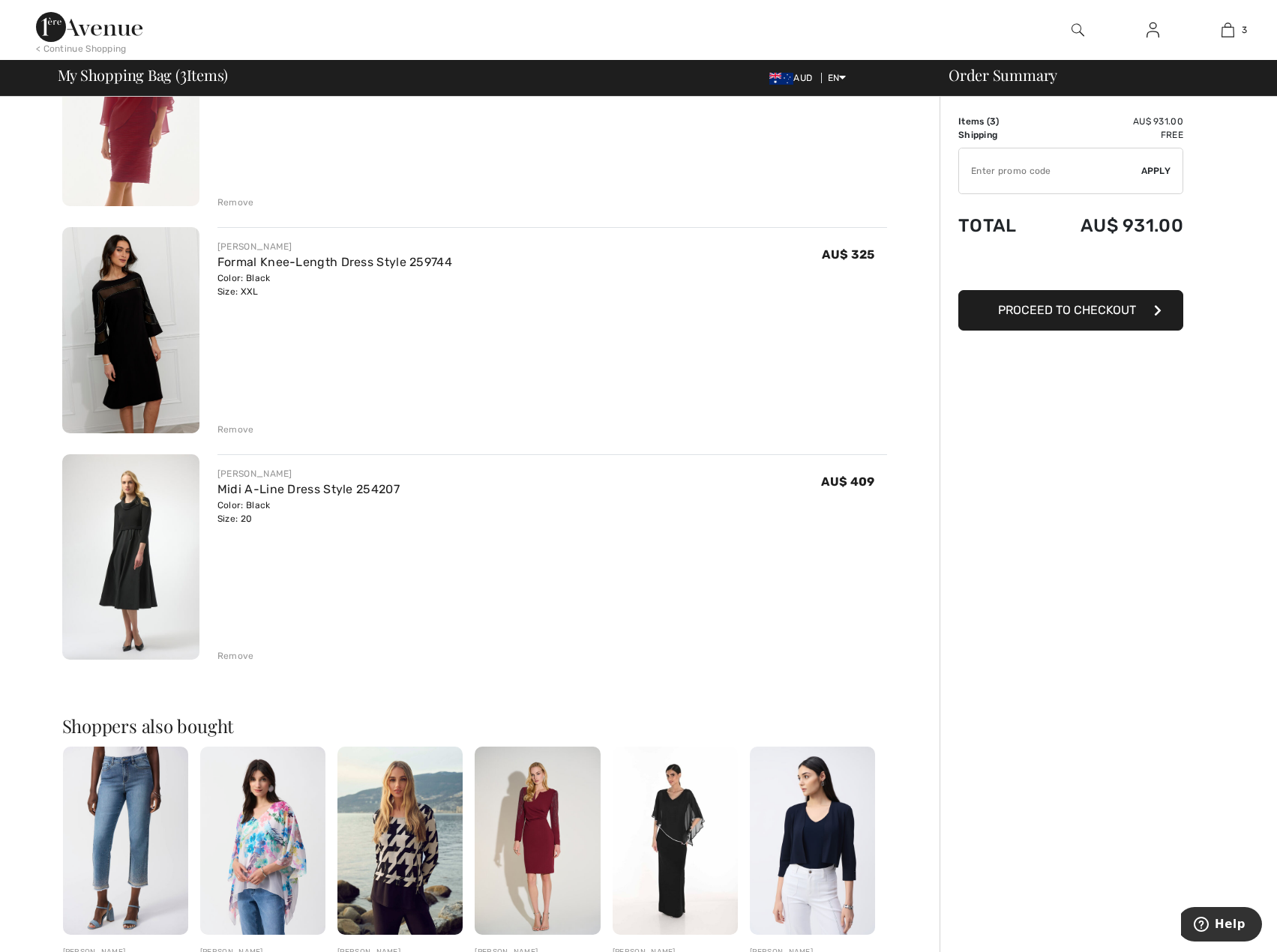
scroll to position [225, 0]
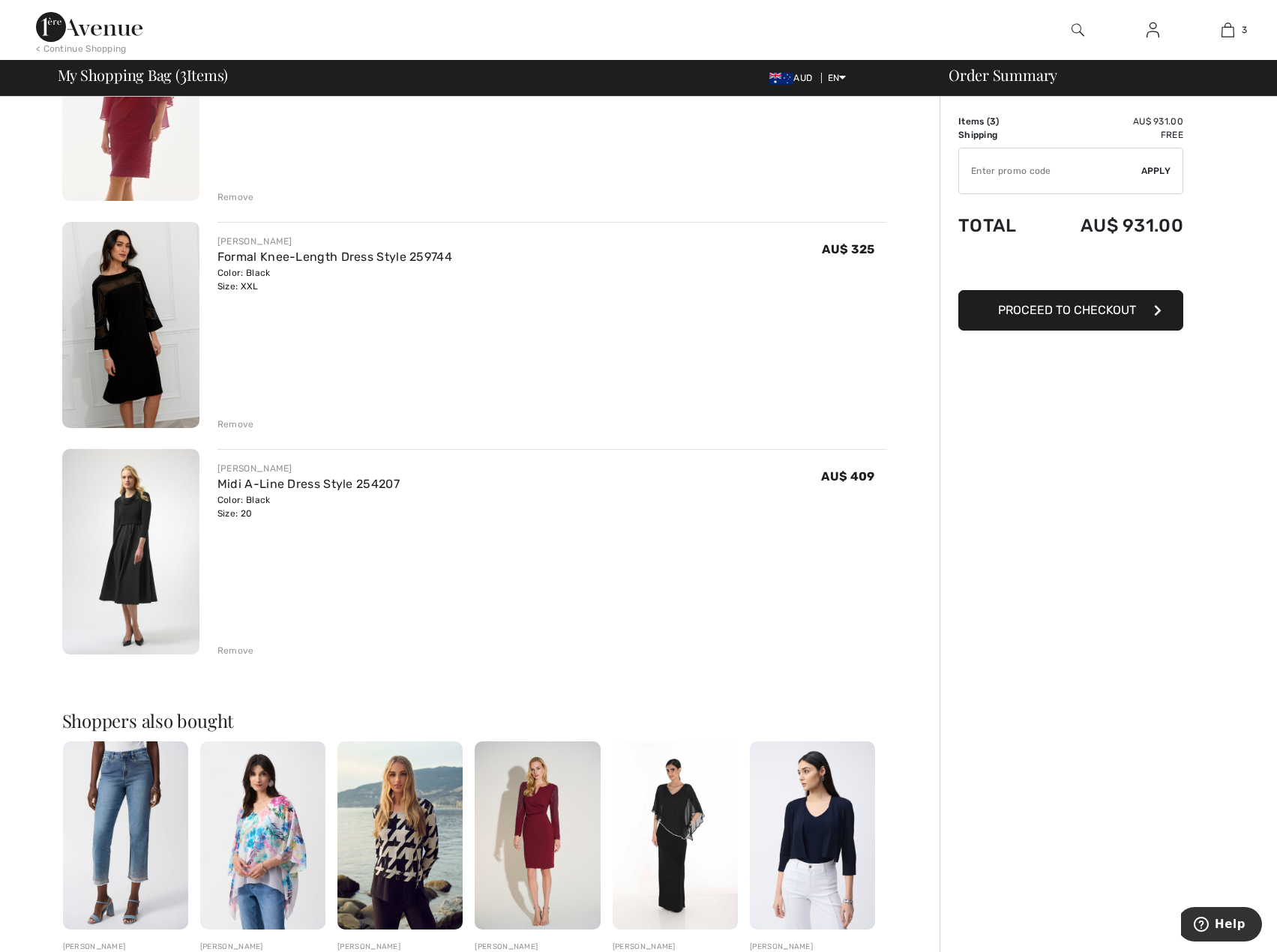
click at [167, 547] on img at bounding box center [131, 552] width 138 height 206
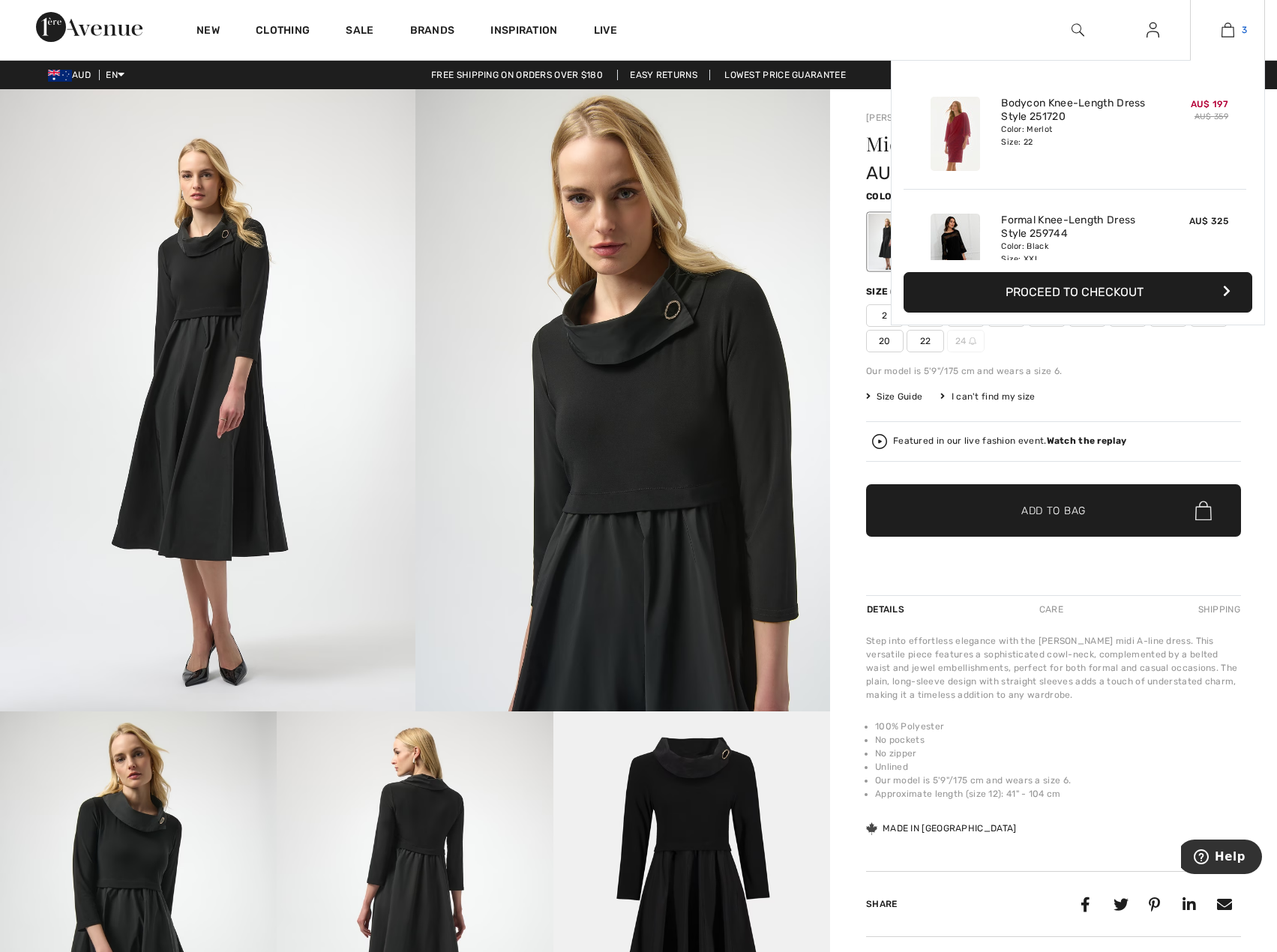
click at [1230, 30] on img at bounding box center [1227, 30] width 13 height 18
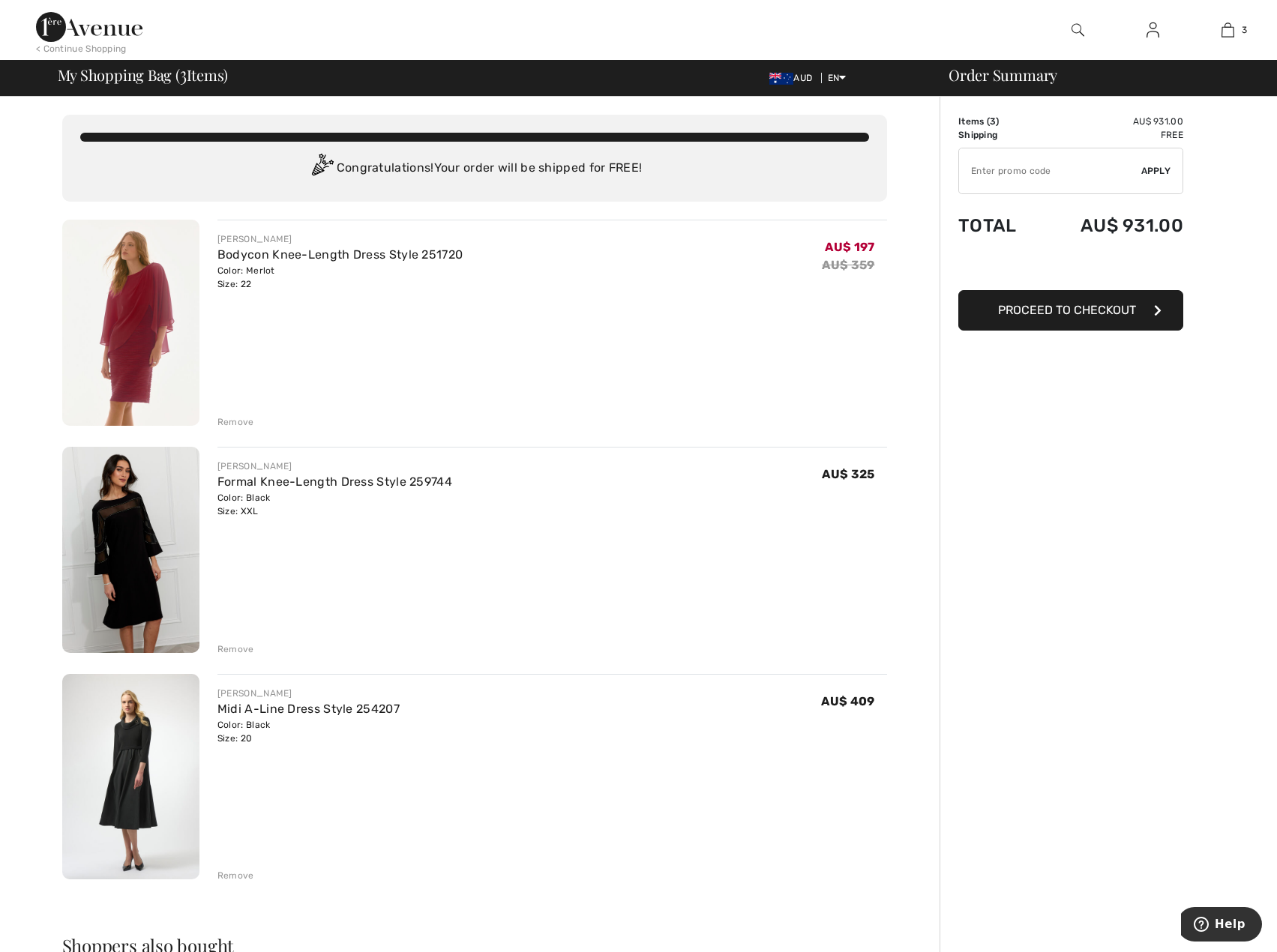
click at [233, 644] on div "Remove" at bounding box center [236, 649] width 37 height 14
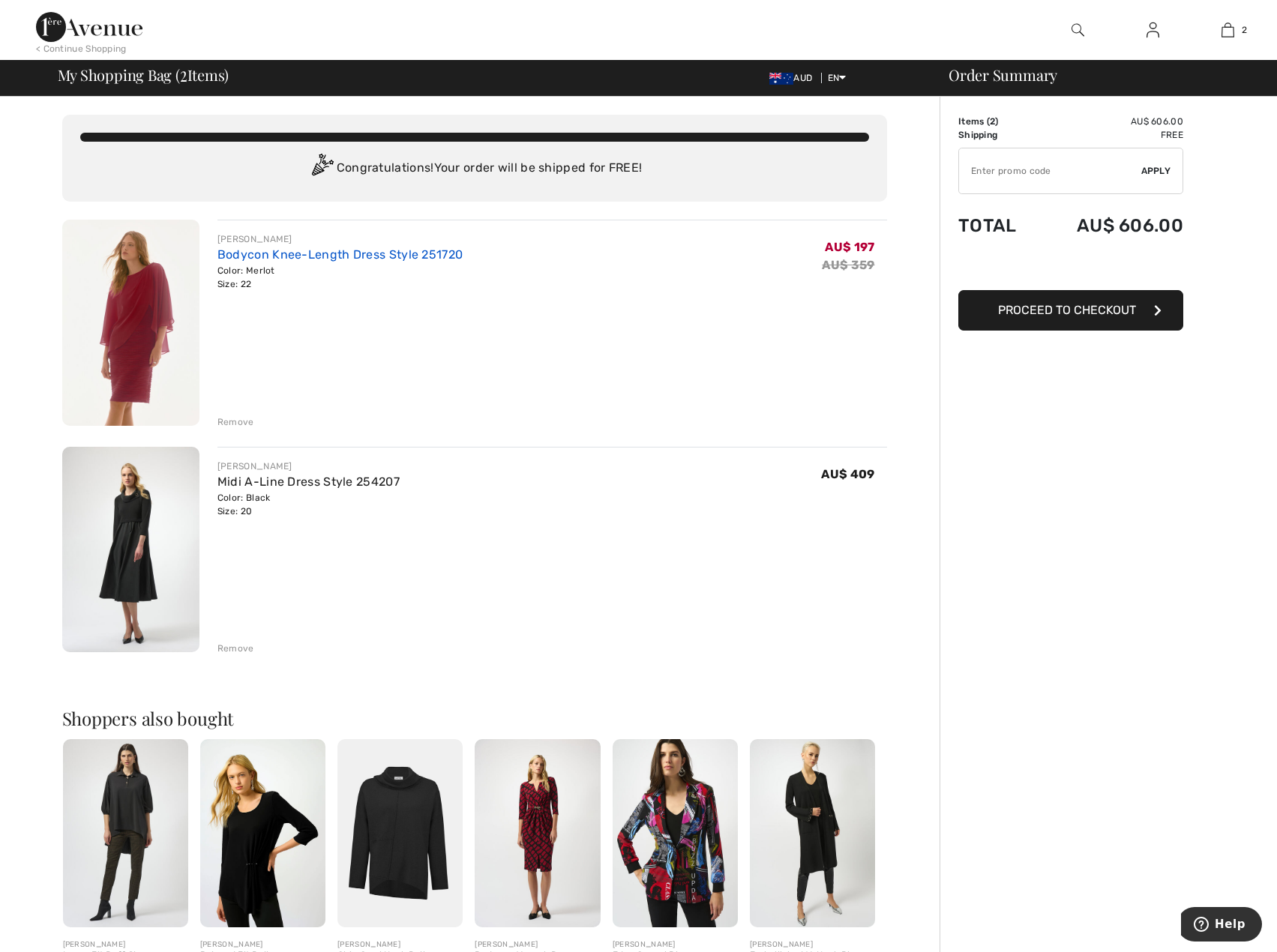
click at [318, 249] on link "Bodycon Knee-Length Dress Style 251720" at bounding box center [340, 254] width 245 height 14
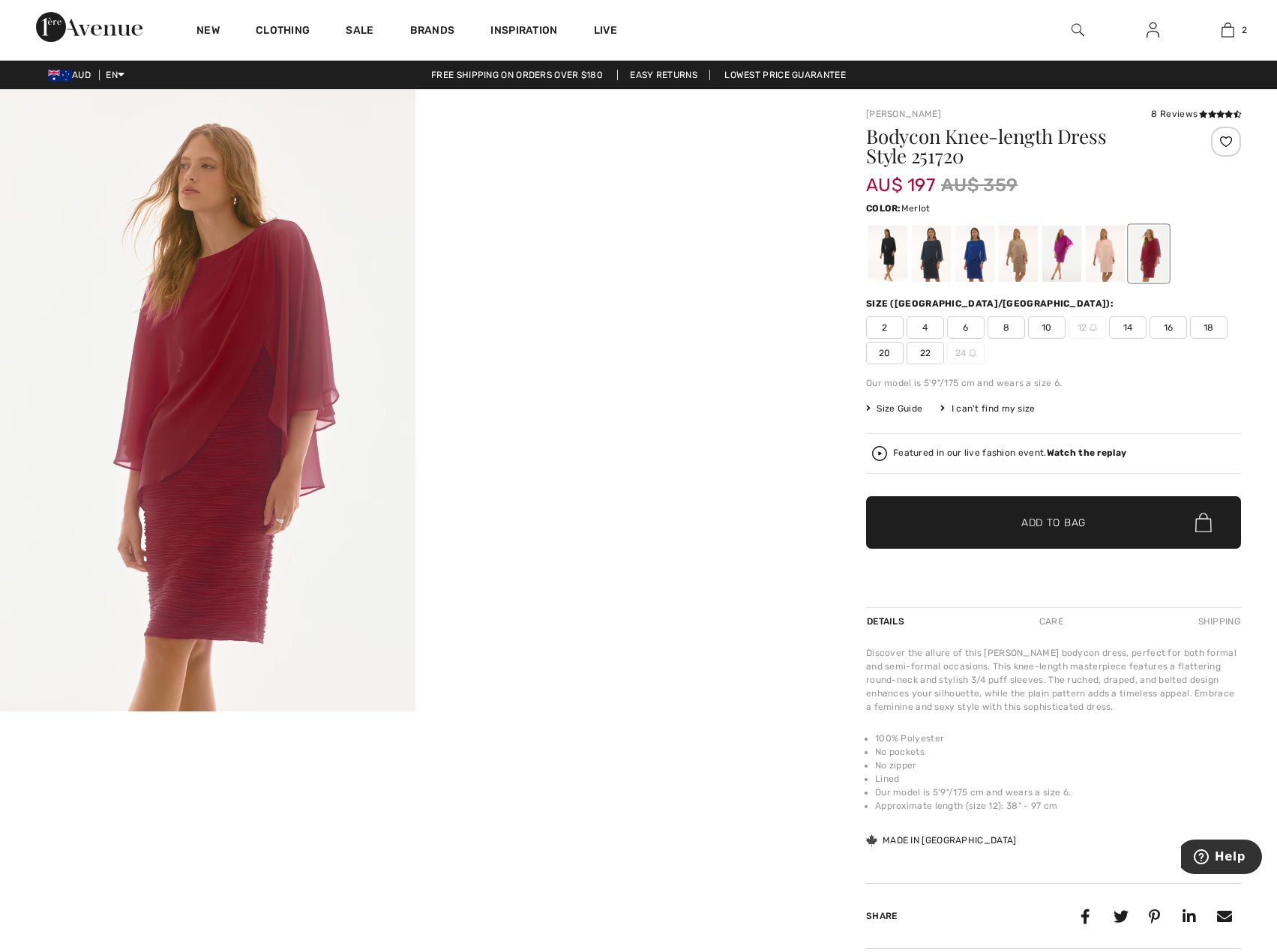
click at [900, 404] on span "Size Guide" at bounding box center [894, 408] width 56 height 14
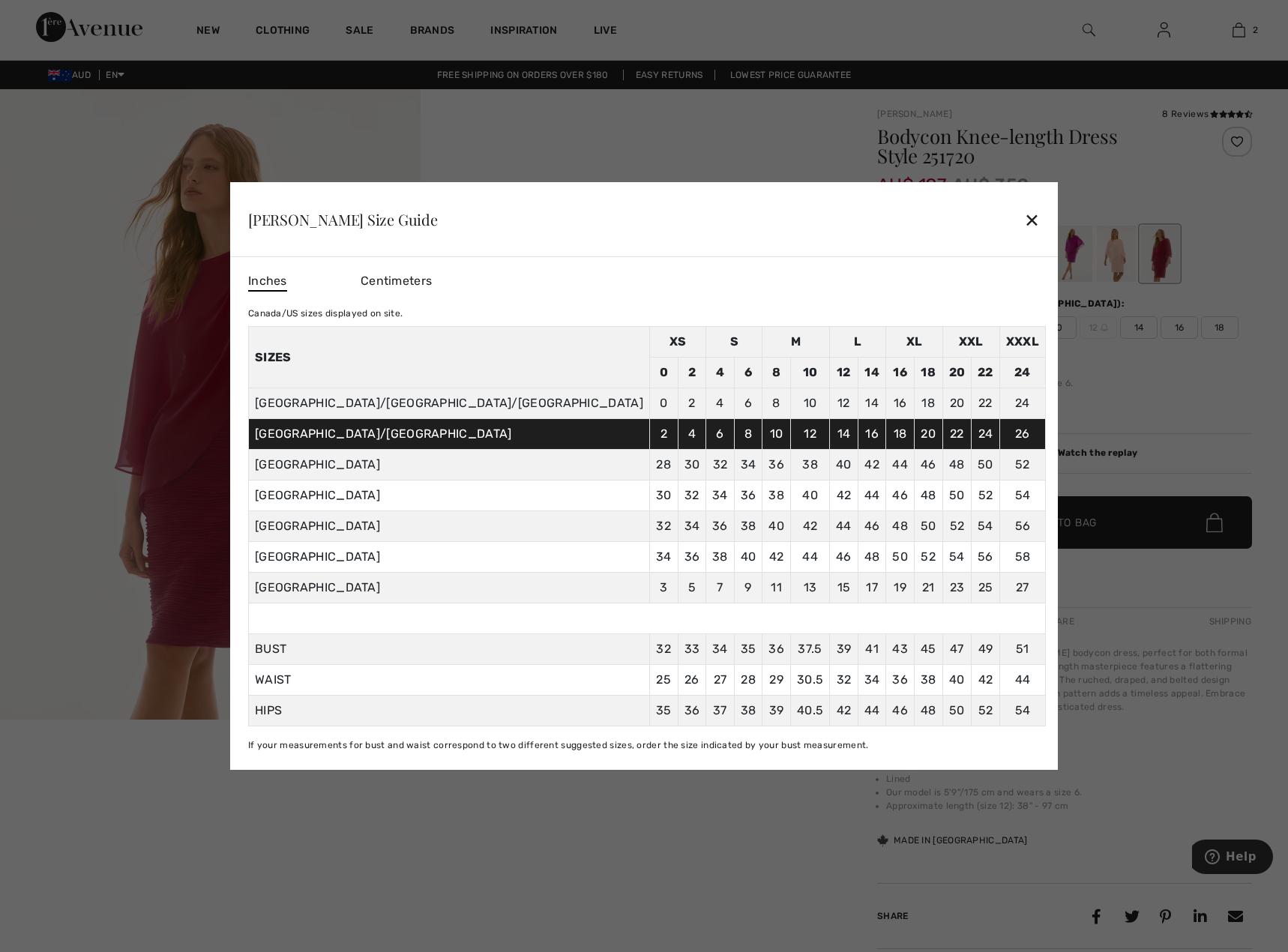
click at [1024, 222] on div "✕" at bounding box center [1032, 219] width 16 height 31
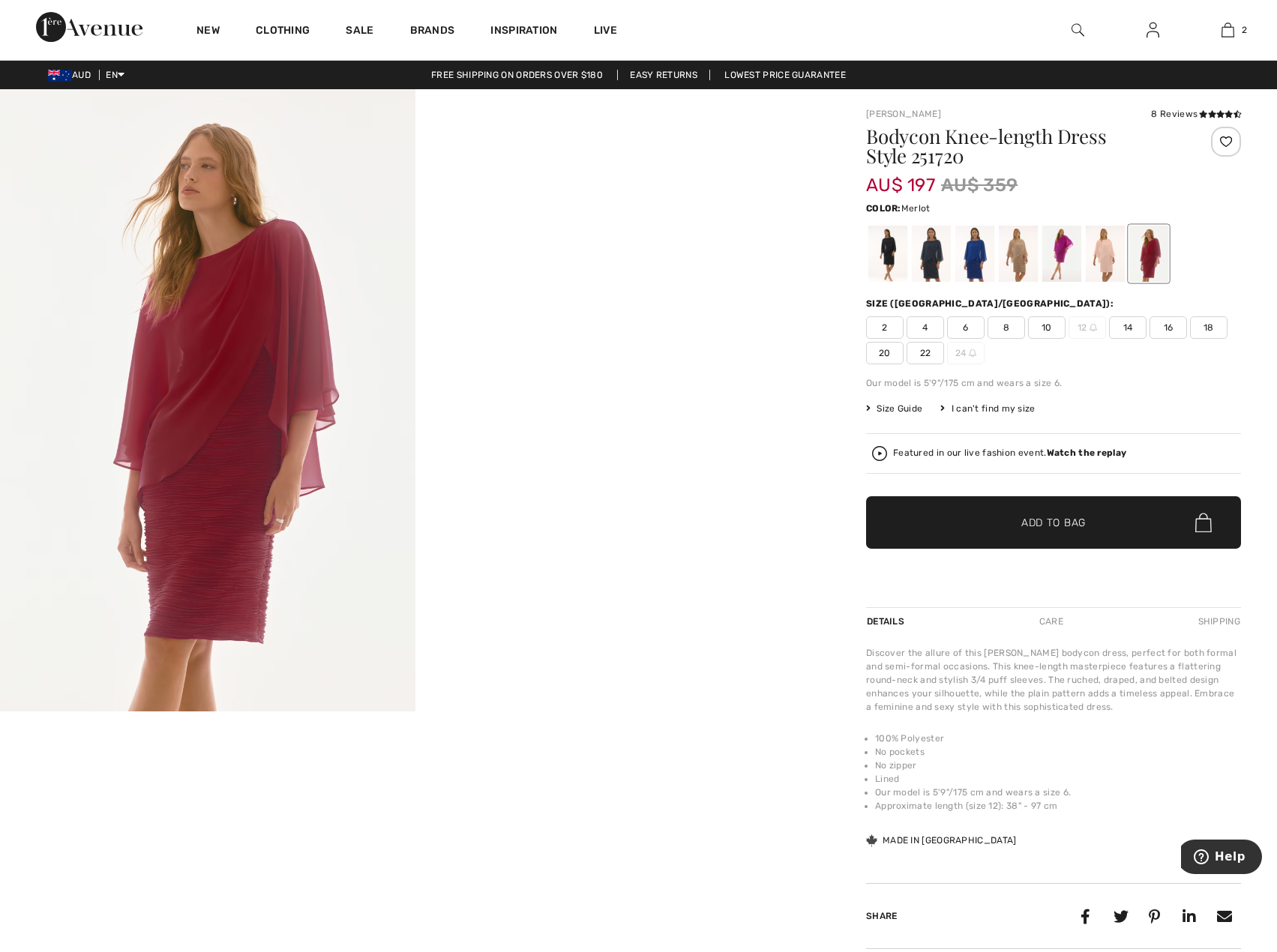
click at [919, 350] on span "22" at bounding box center [925, 353] width 38 height 22
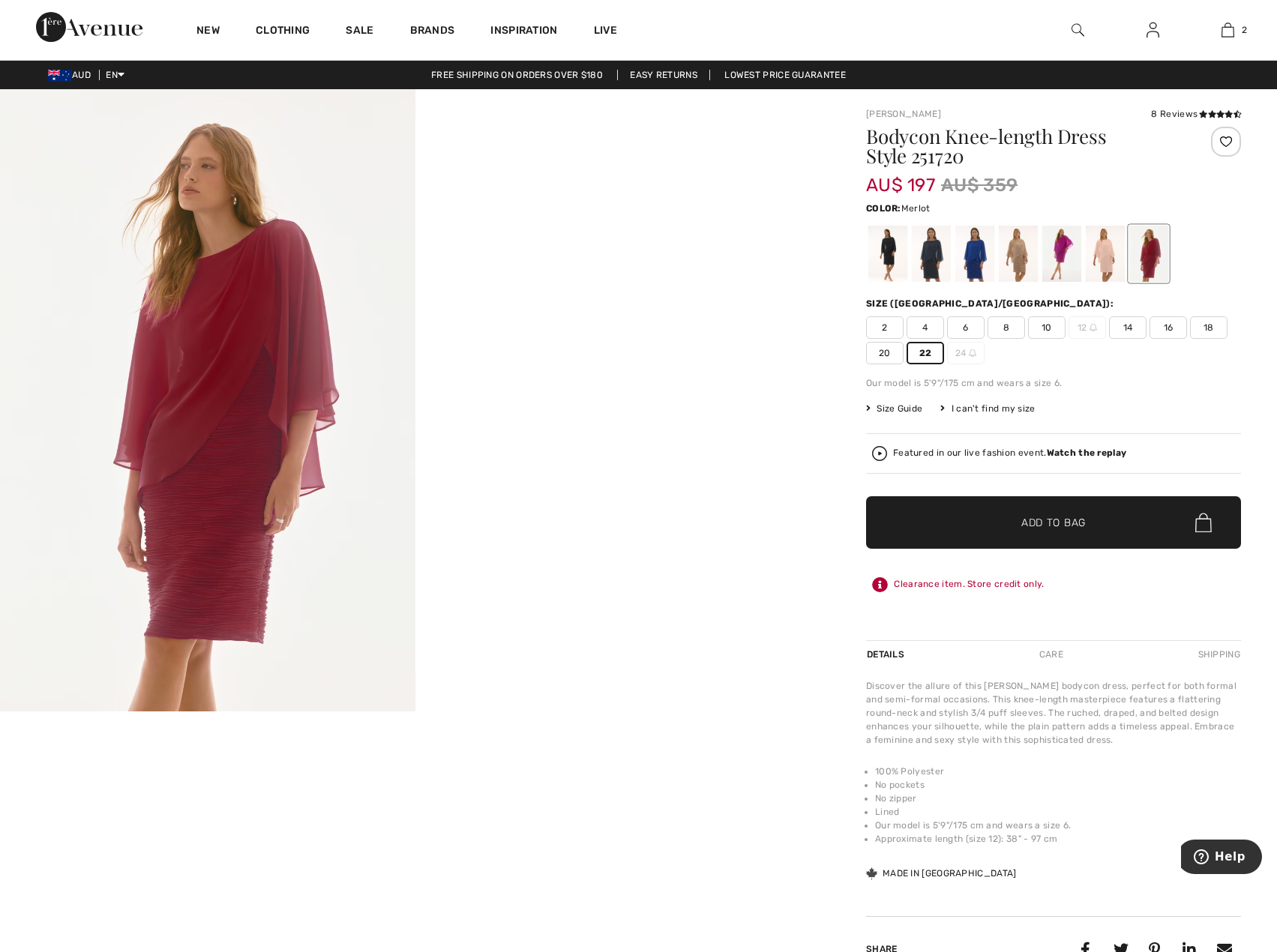
click at [1067, 524] on span "Add to Bag" at bounding box center [1053, 523] width 65 height 16
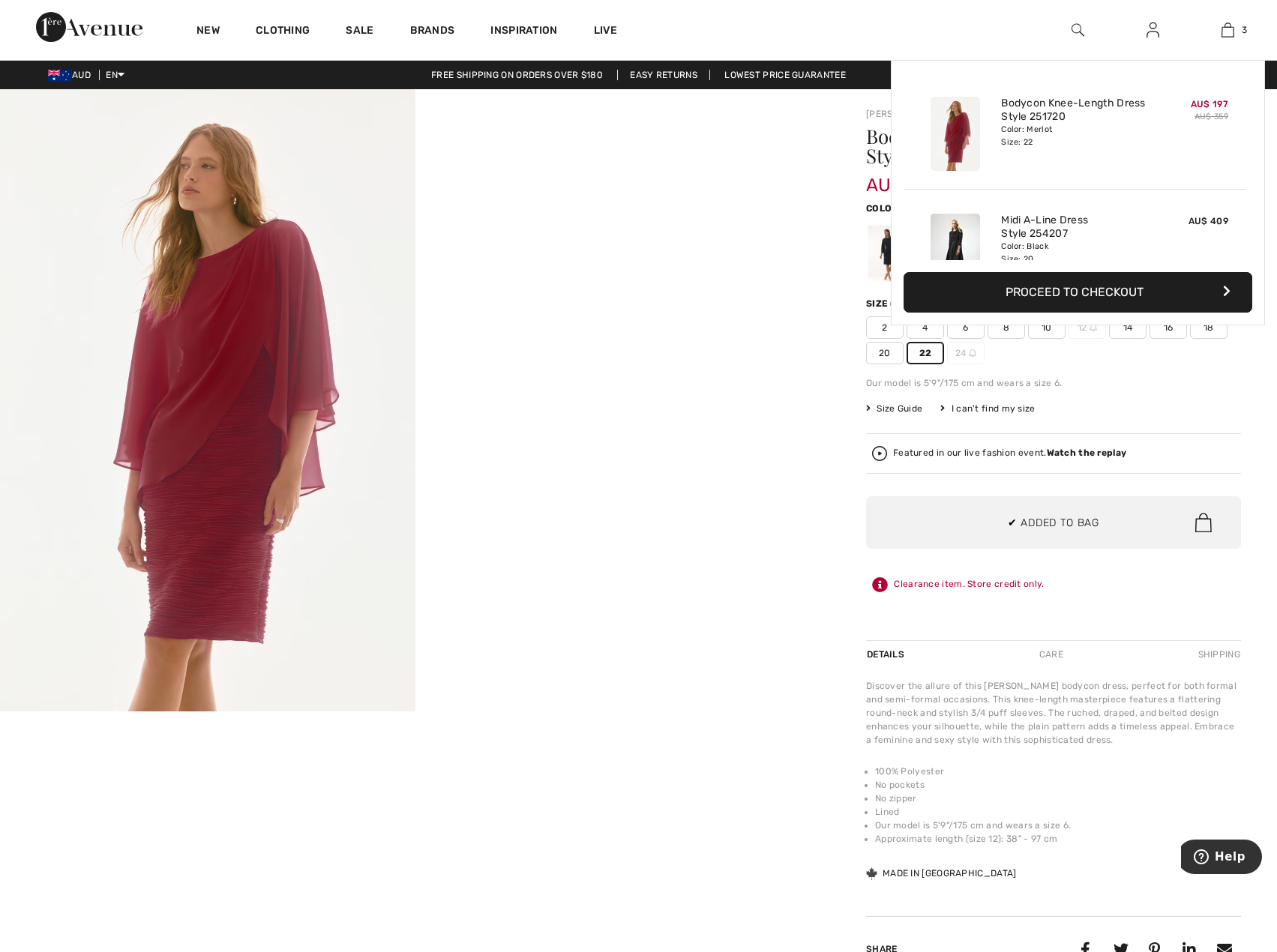
scroll to position [163, 0]
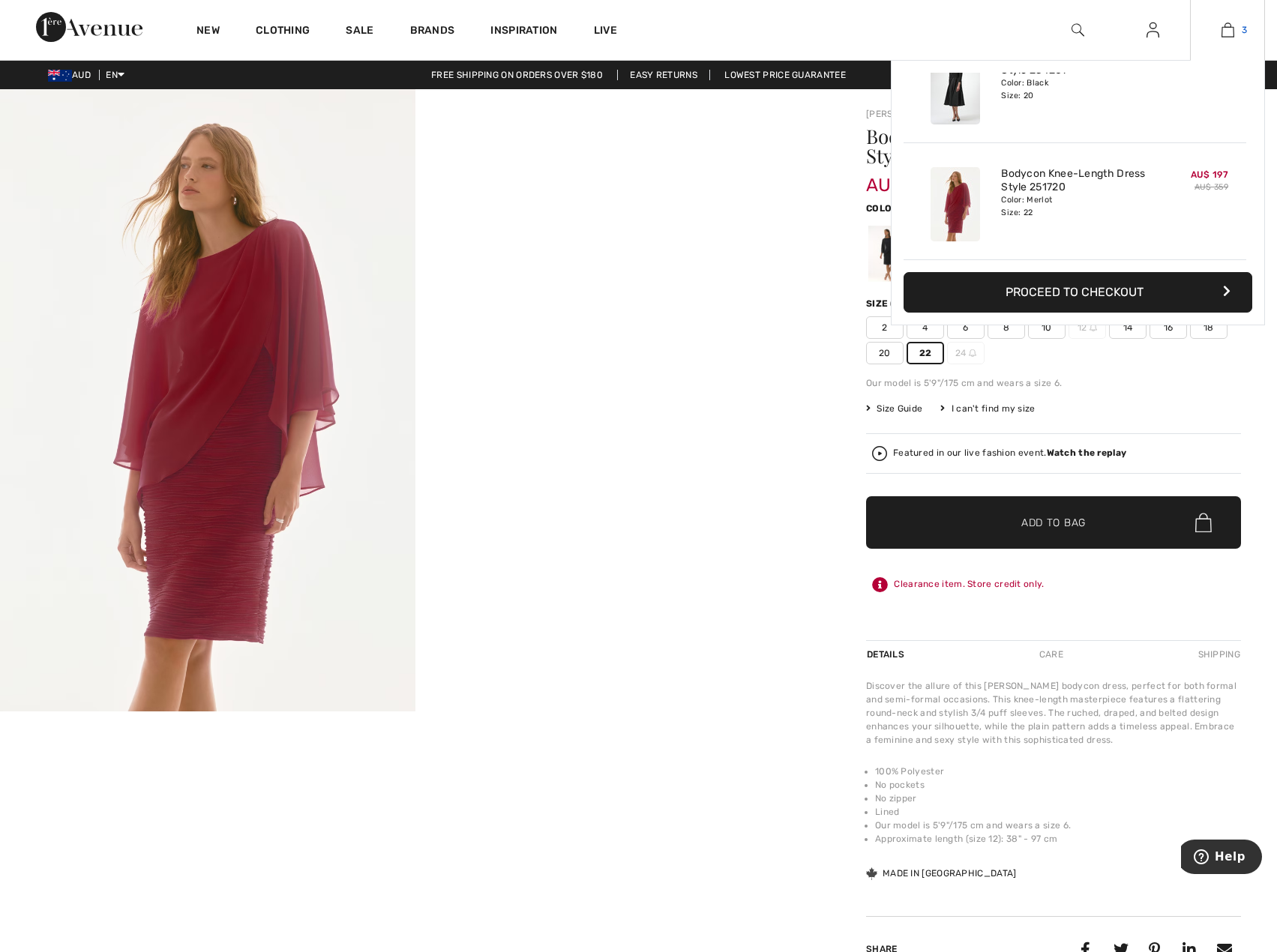
click at [1228, 34] on img at bounding box center [1227, 30] width 13 height 18
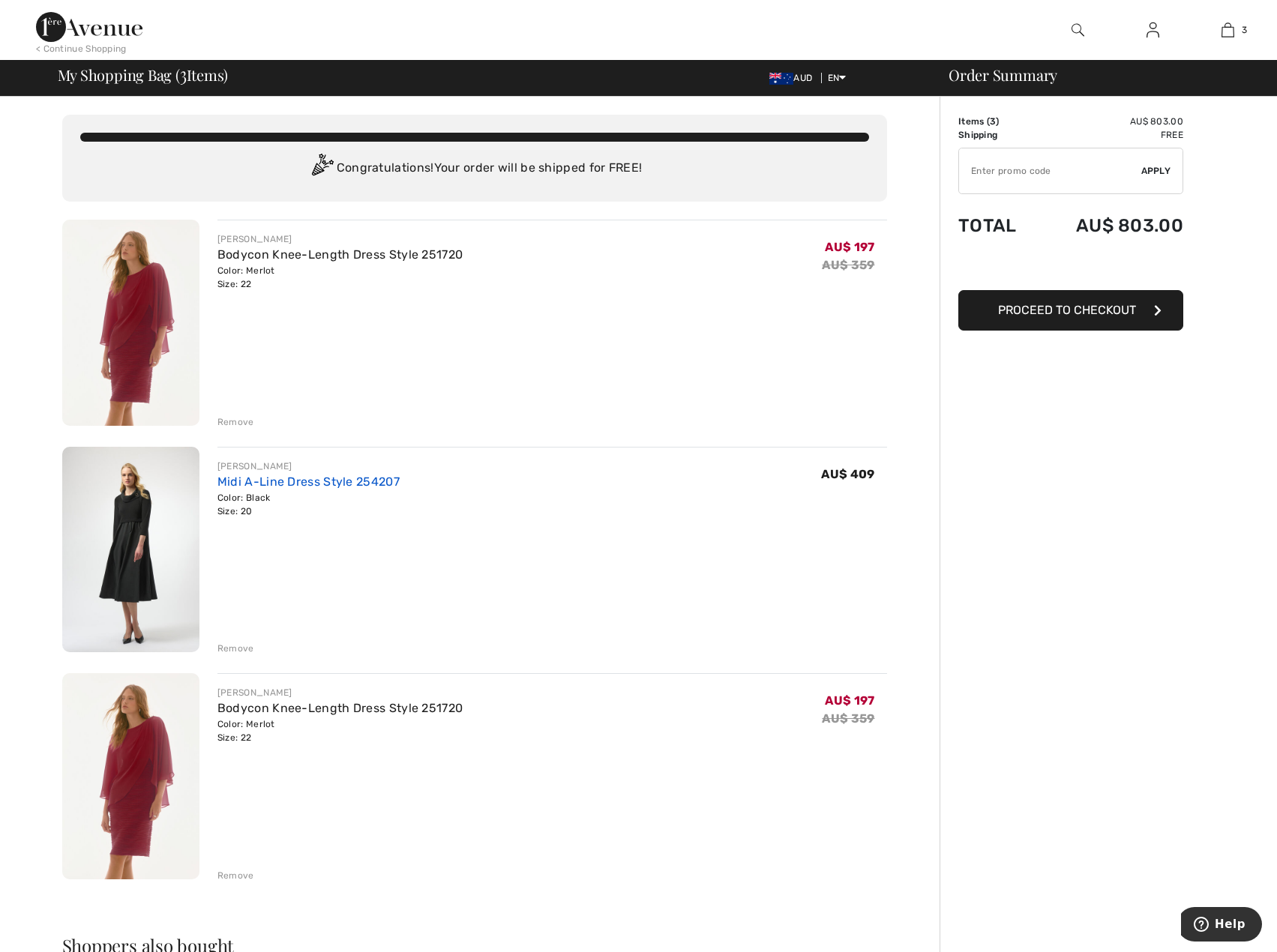
click at [262, 478] on link "Midi A-Line Dress Style 254207" at bounding box center [309, 482] width 182 height 14
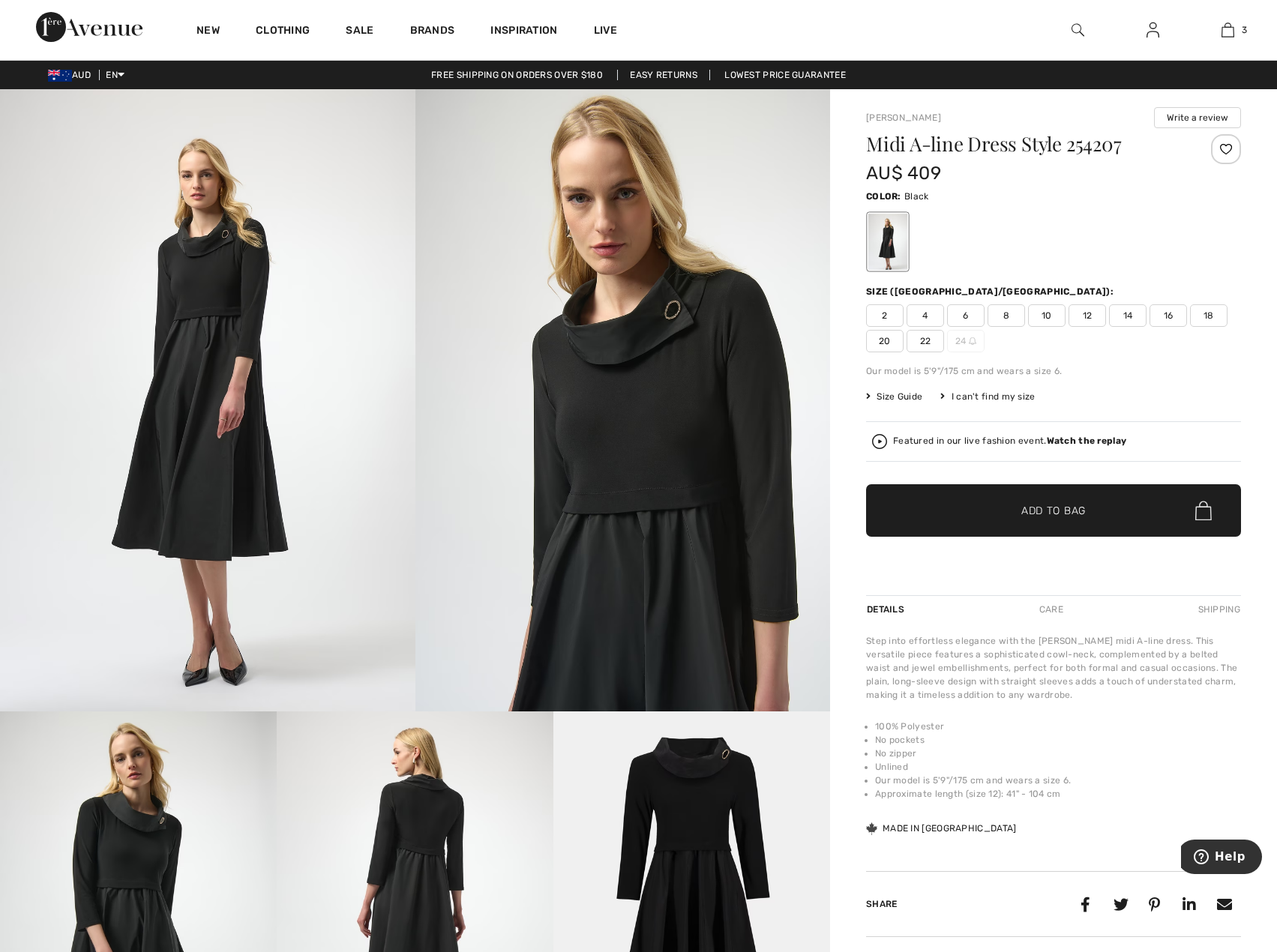
click at [887, 395] on span "Size Guide" at bounding box center [894, 396] width 56 height 14
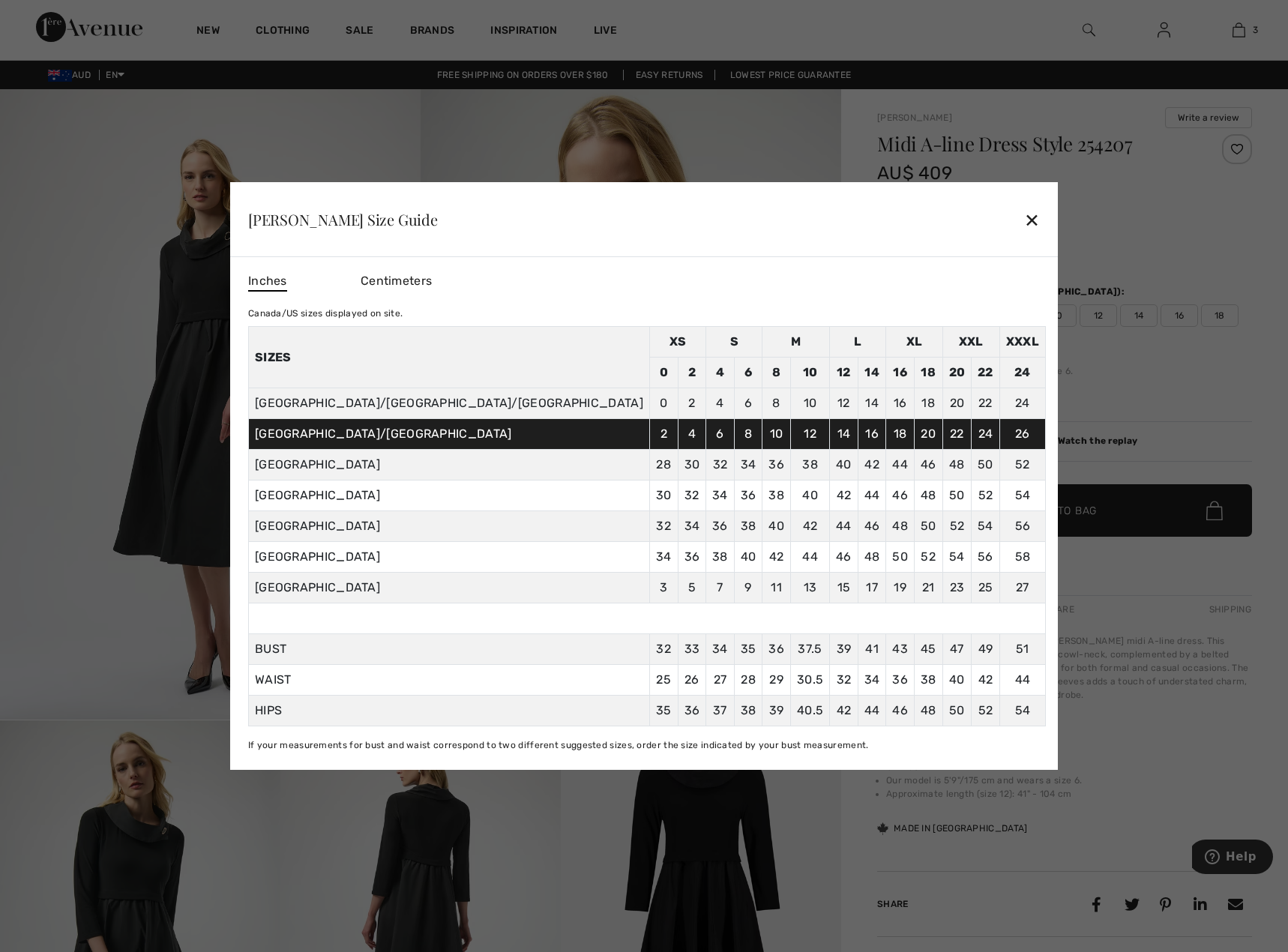
click at [1024, 212] on div "✕" at bounding box center [1032, 219] width 16 height 31
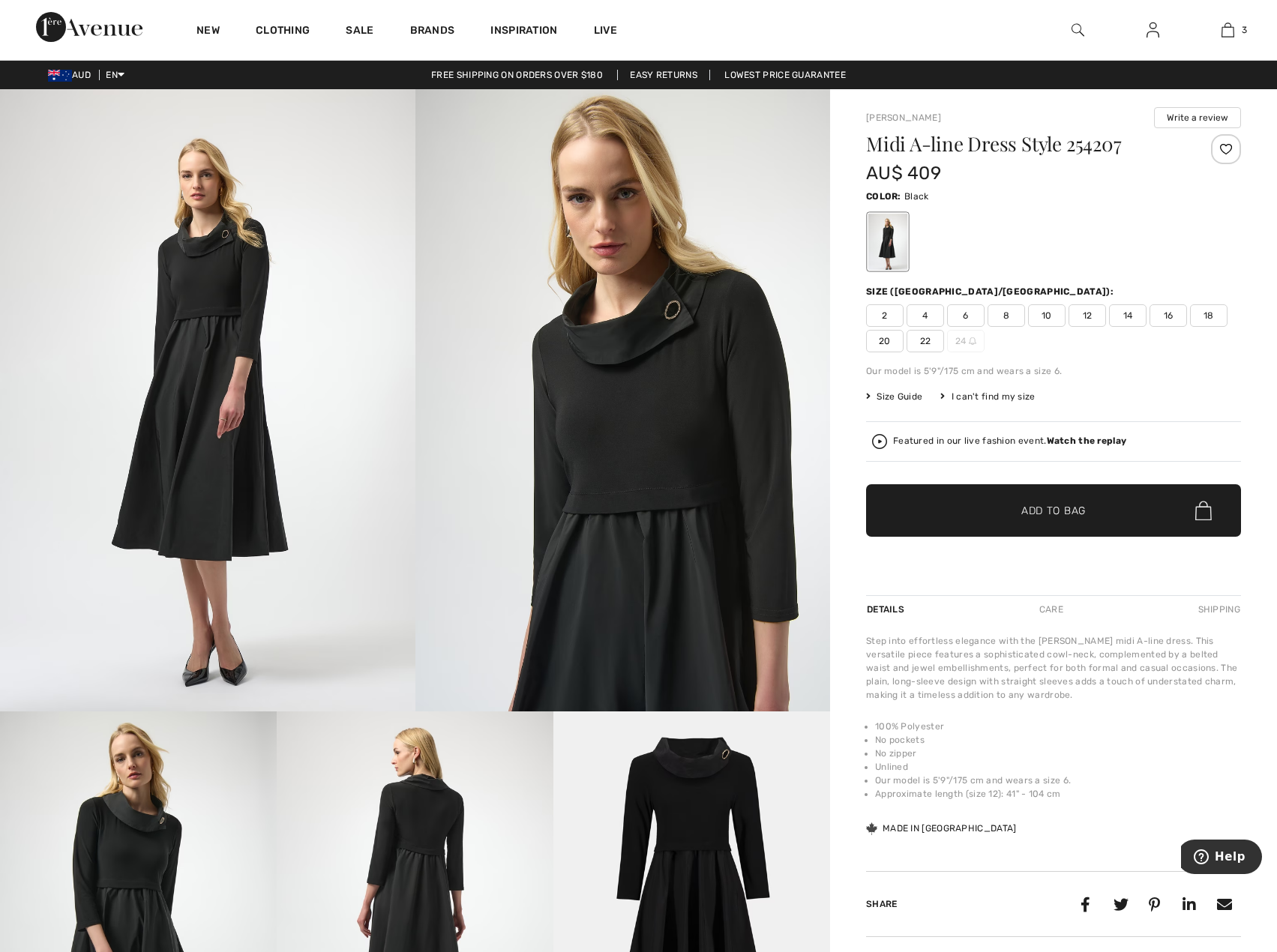
click at [924, 338] on span "22" at bounding box center [925, 341] width 38 height 22
click at [1052, 512] on span "Add to Bag" at bounding box center [1053, 511] width 65 height 16
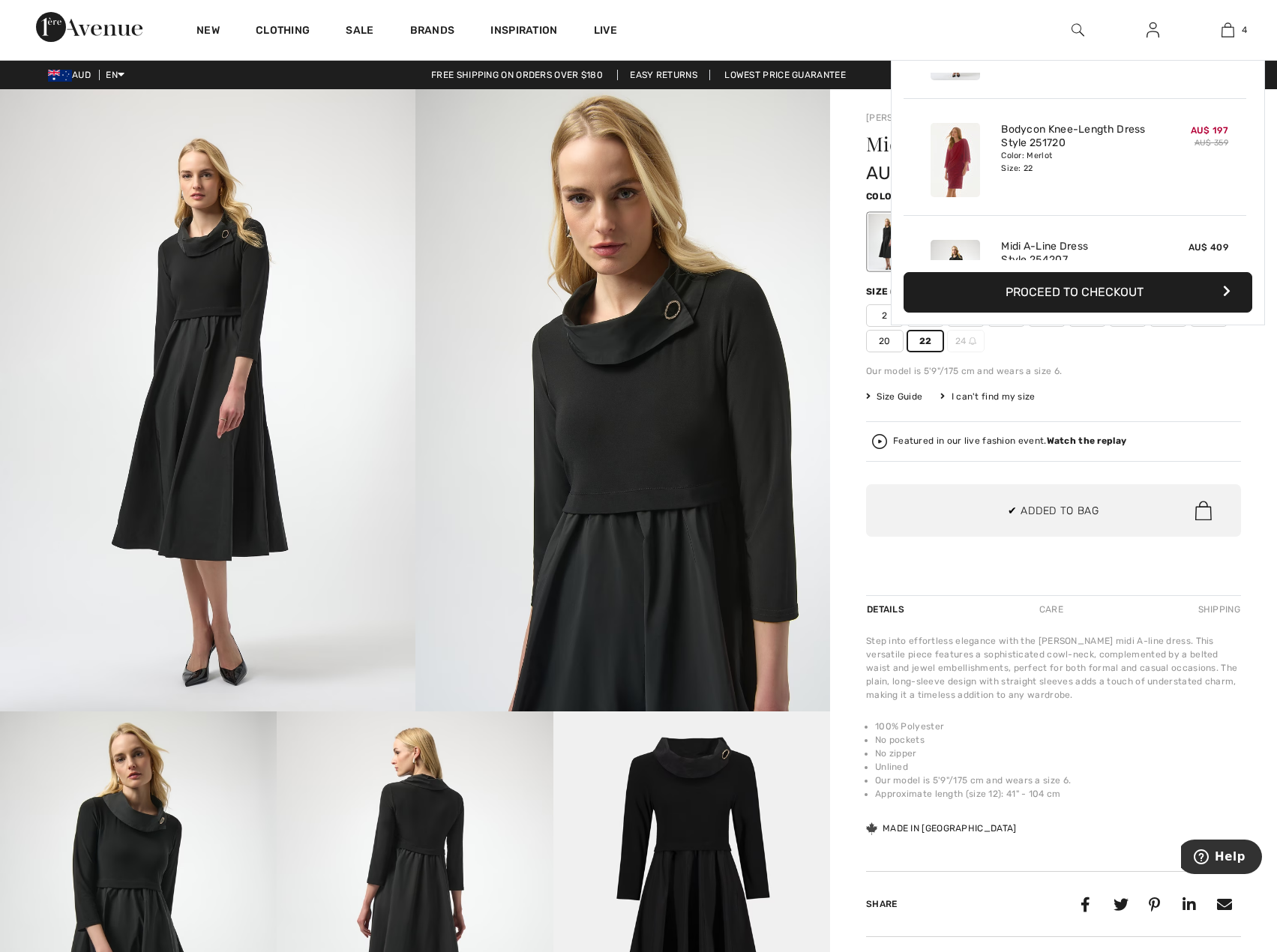
scroll to position [281, 0]
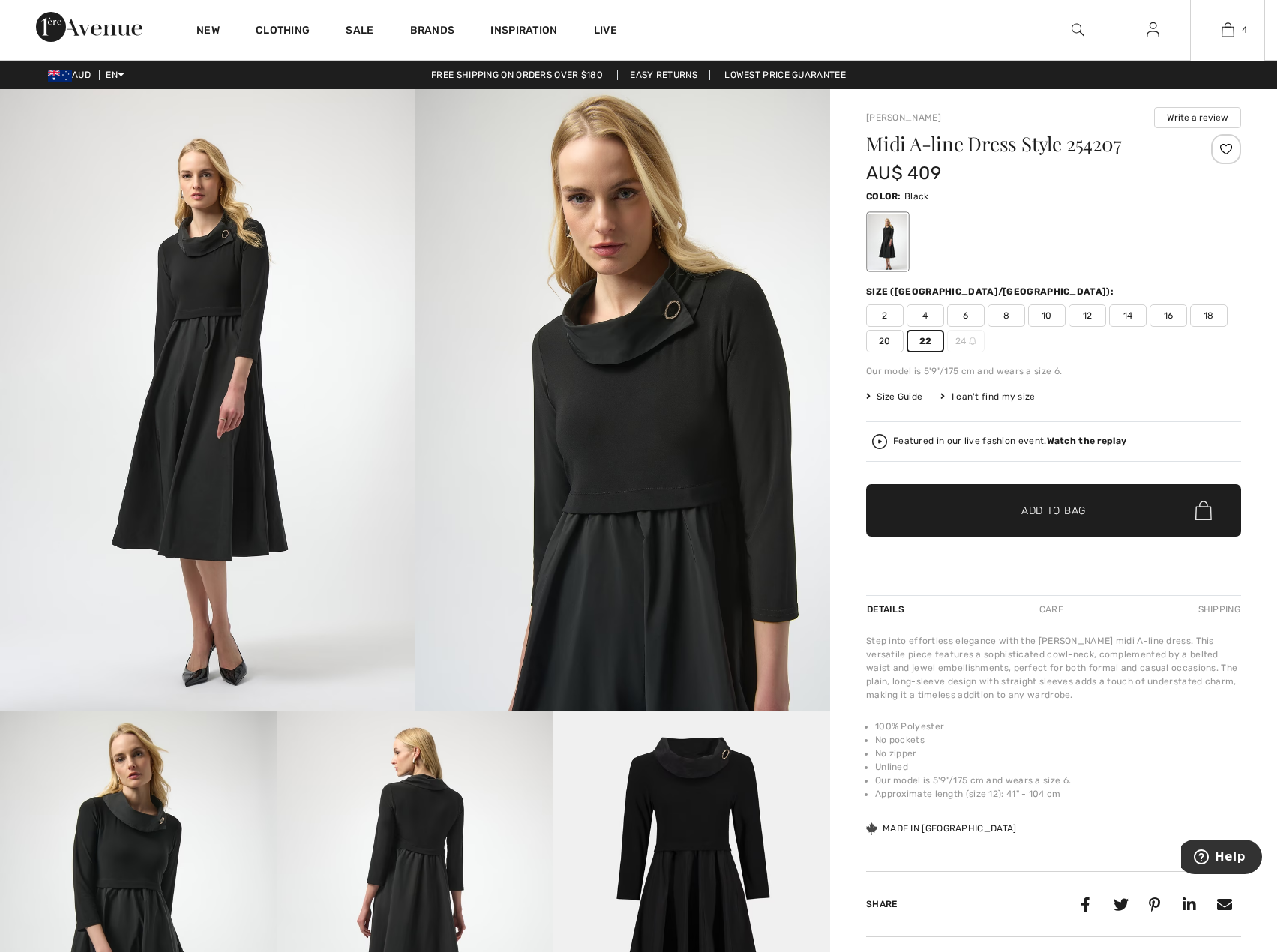
click at [1074, 289] on div "Size (CA/US):" at bounding box center [1053, 291] width 375 height 14
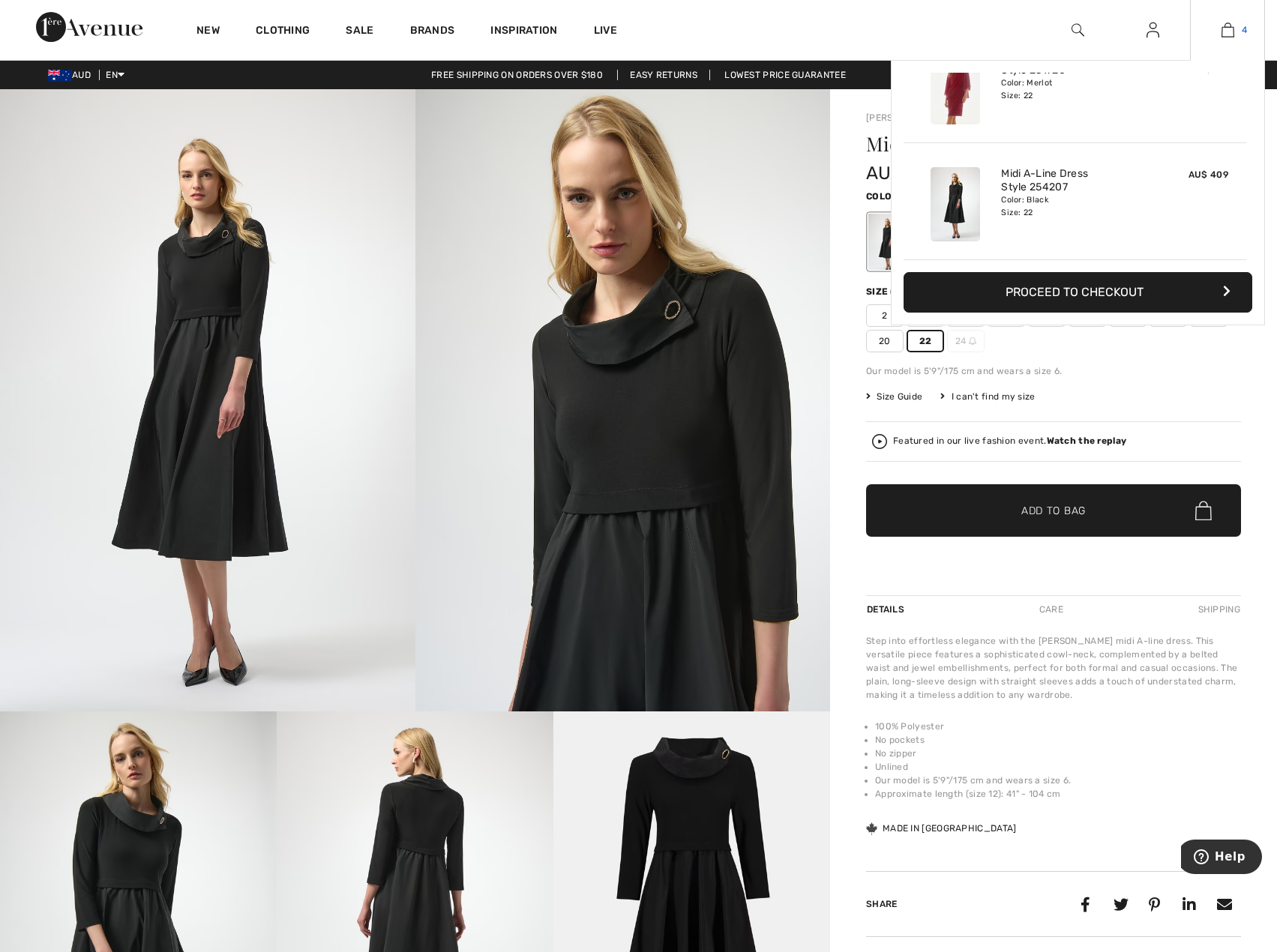
click at [1232, 22] on img at bounding box center [1227, 30] width 13 height 18
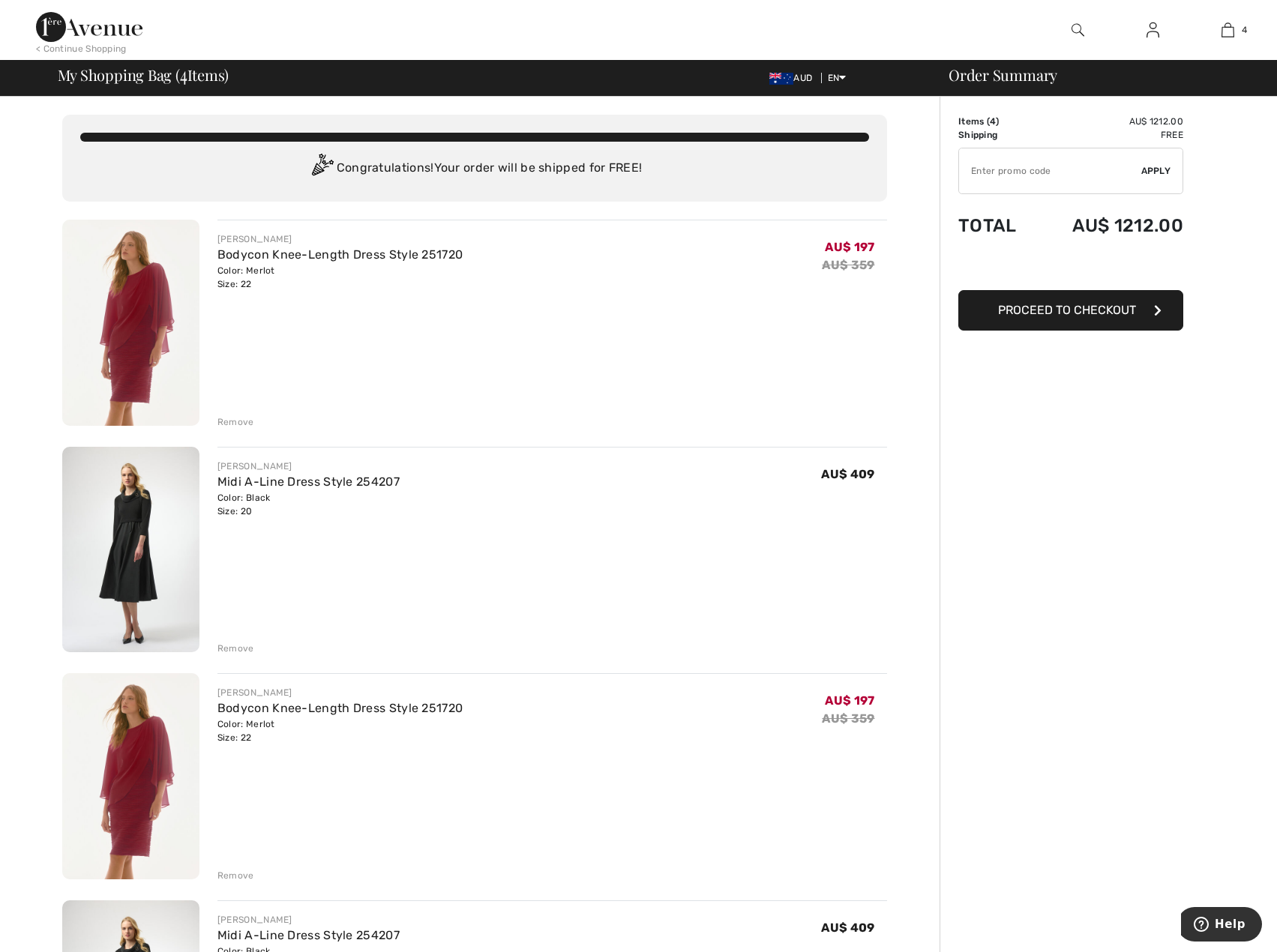
click at [237, 644] on div "Remove" at bounding box center [236, 648] width 37 height 14
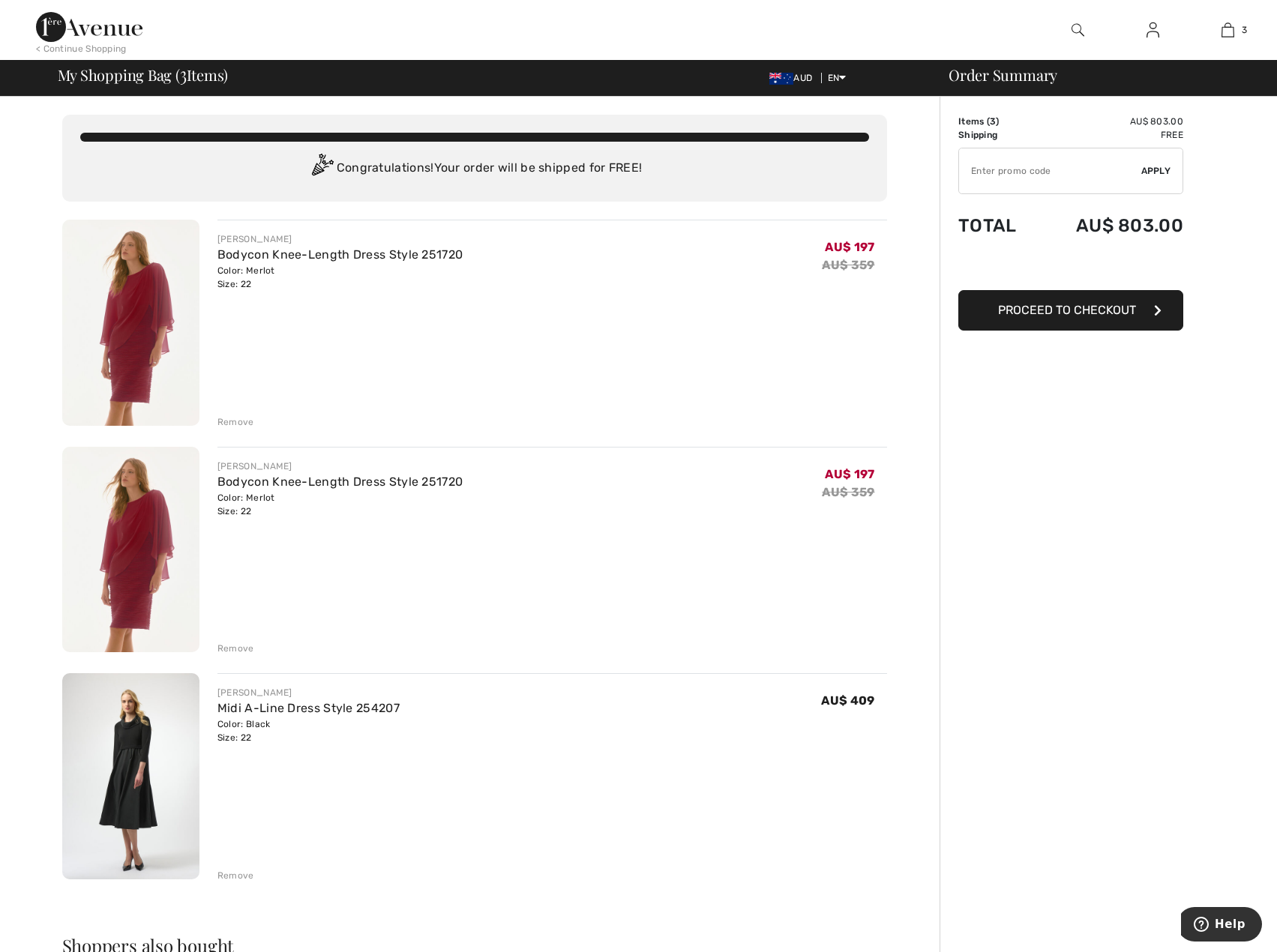
click at [231, 414] on div "Remove" at bounding box center [552, 420] width 669 height 17
click at [244, 416] on div "Remove" at bounding box center [236, 421] width 37 height 14
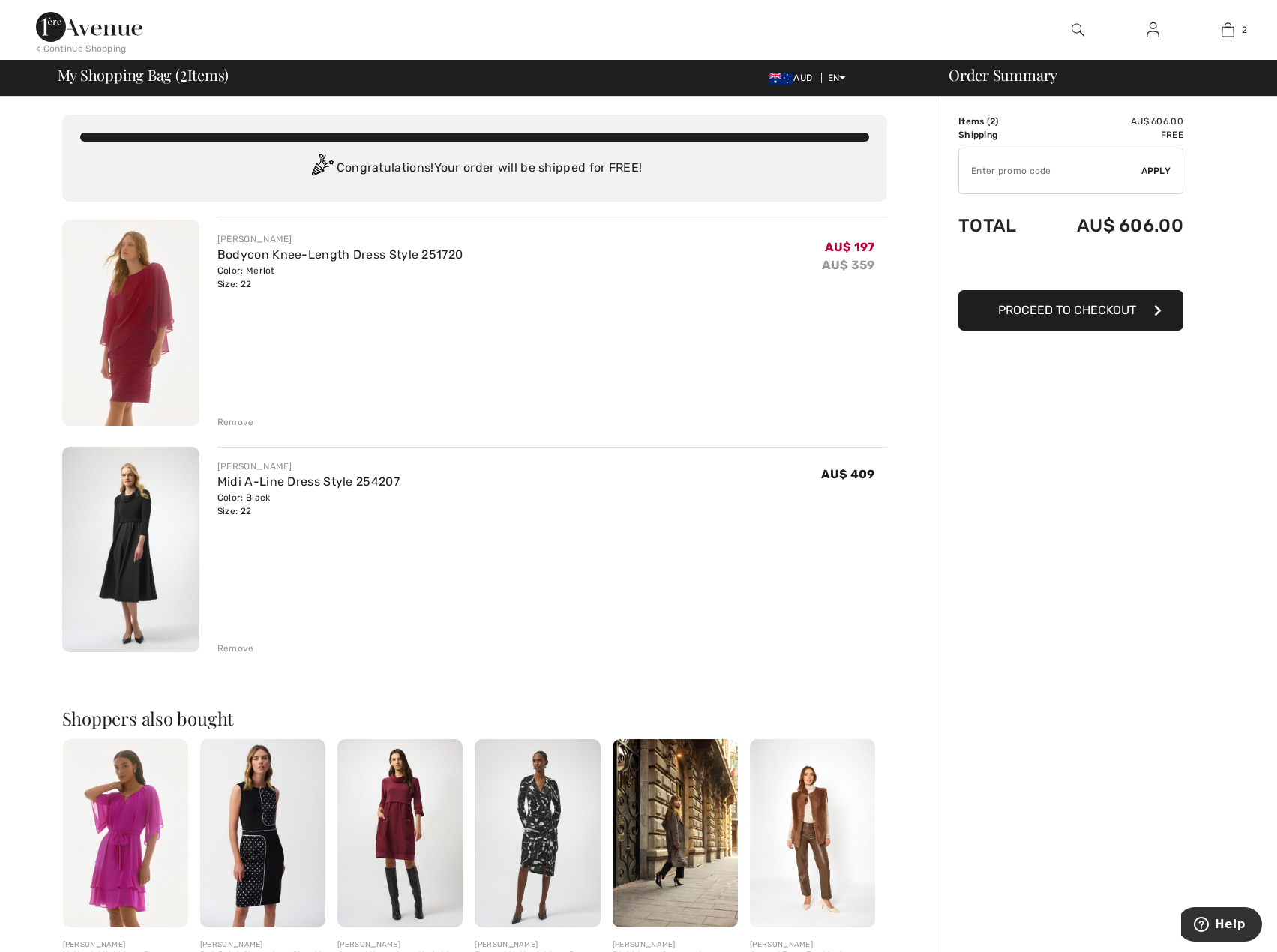
click at [1075, 313] on span "Proceed to Checkout" at bounding box center [1067, 310] width 138 height 14
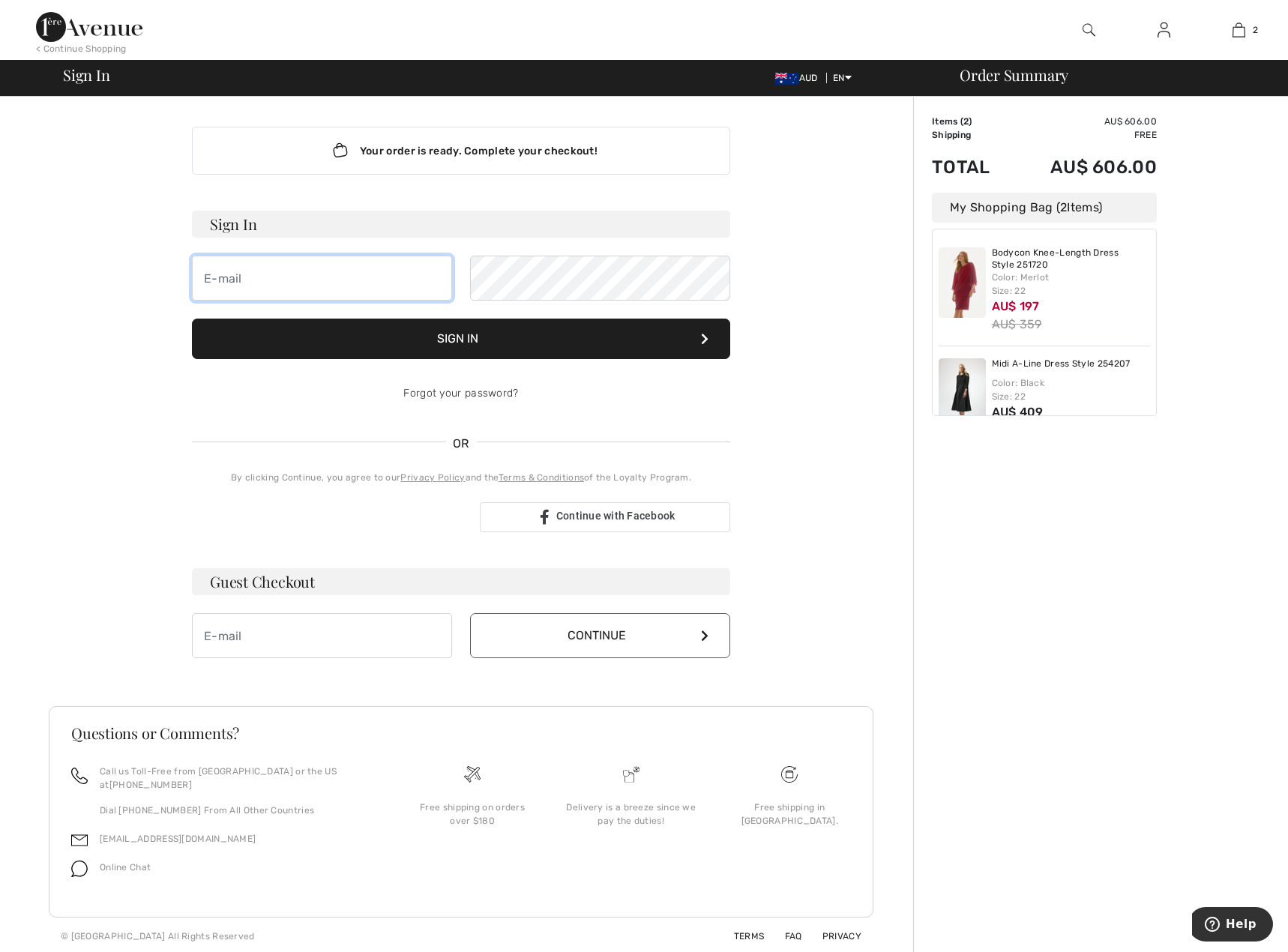
click at [210, 277] on input "email" at bounding box center [321, 278] width 260 height 45
type input "[EMAIL_ADDRESS][DOMAIN_NAME]"
click at [467, 342] on button "Sign In" at bounding box center [461, 338] width 538 height 41
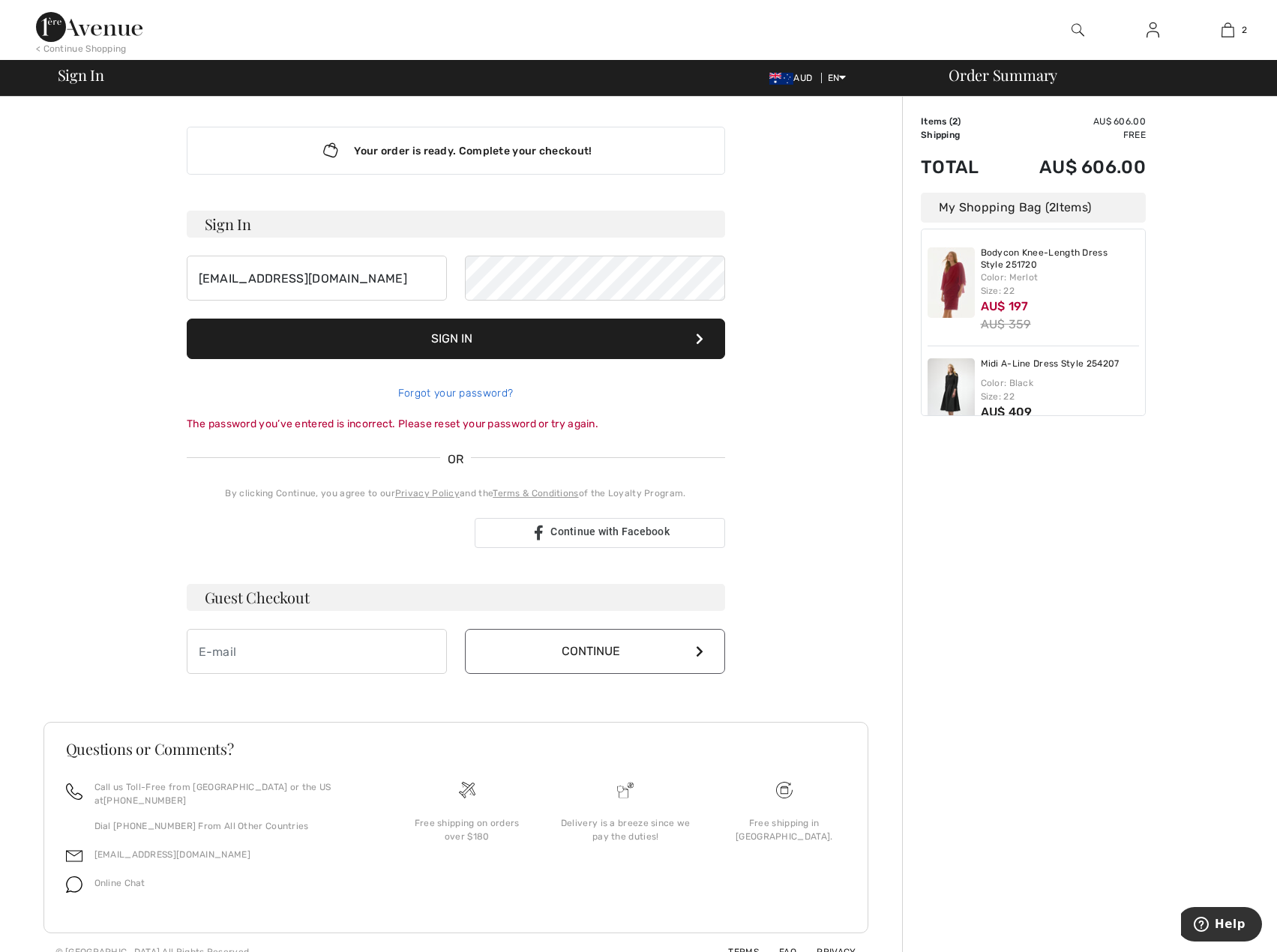
click at [488, 390] on link "Forgot your password?" at bounding box center [455, 393] width 114 height 13
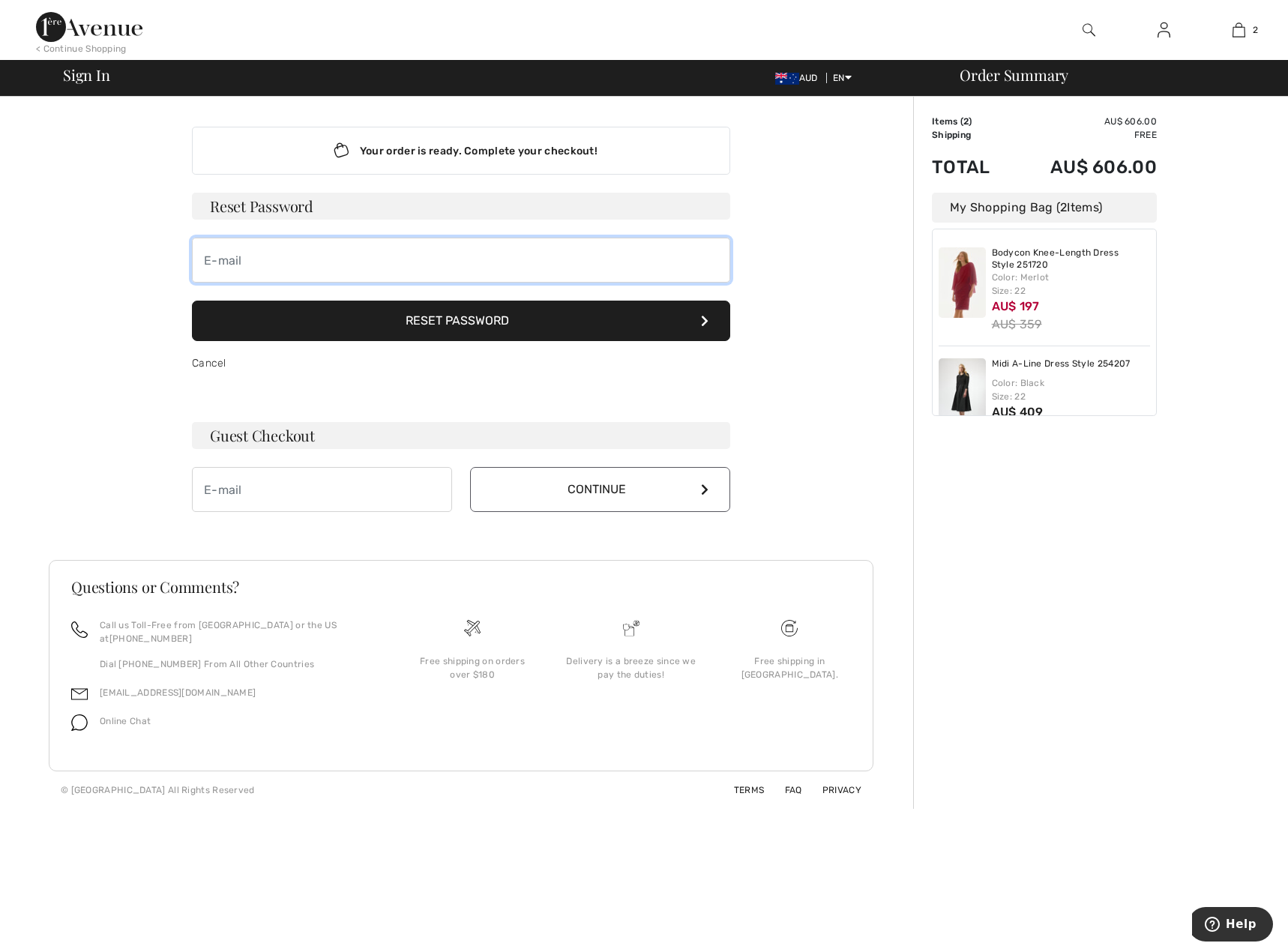
click at [214, 261] on input "email" at bounding box center [461, 260] width 538 height 45
type input "[EMAIL_ADDRESS][DOMAIN_NAME]"
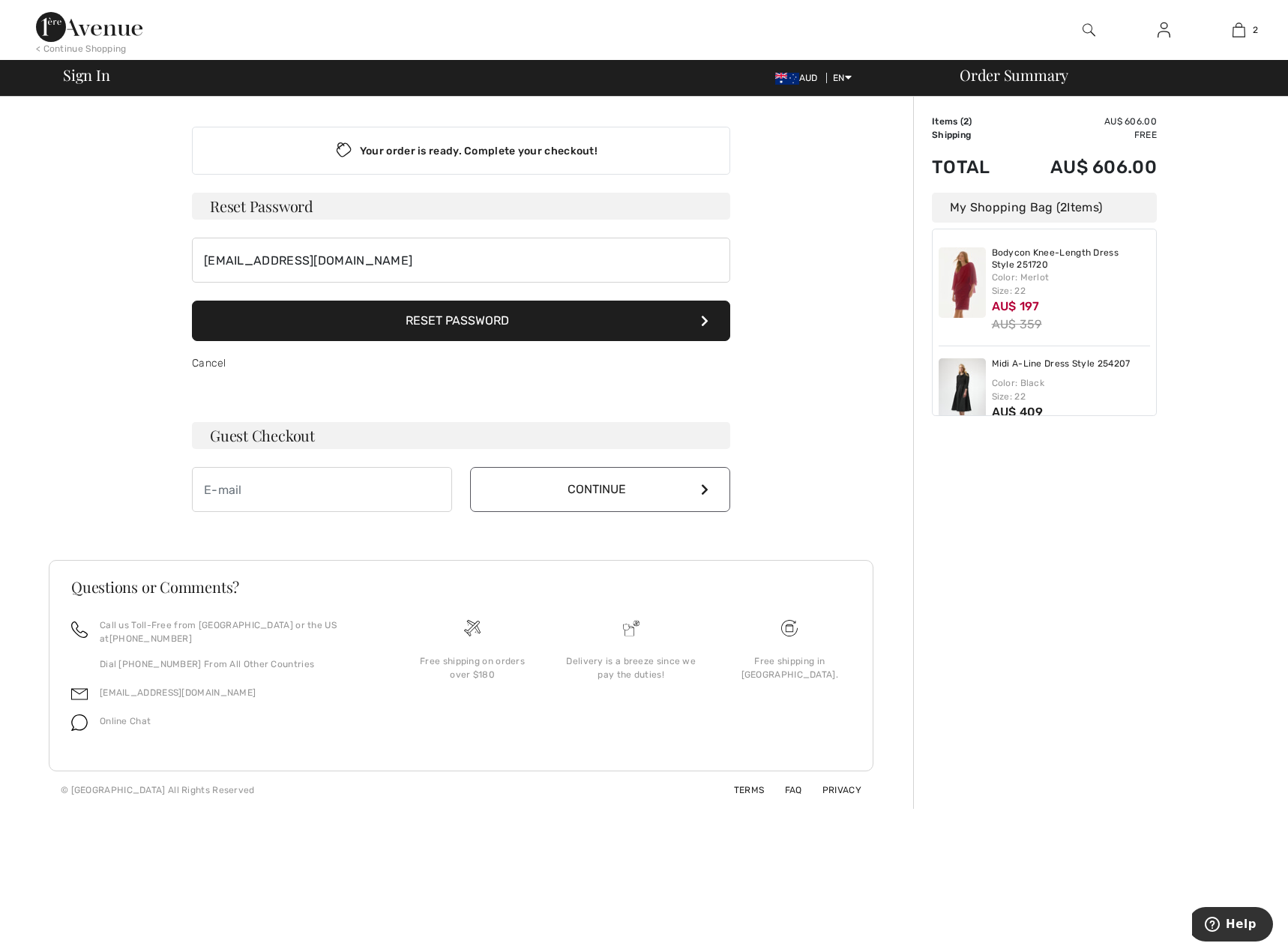
click at [471, 321] on button "Reset Password" at bounding box center [461, 321] width 538 height 41
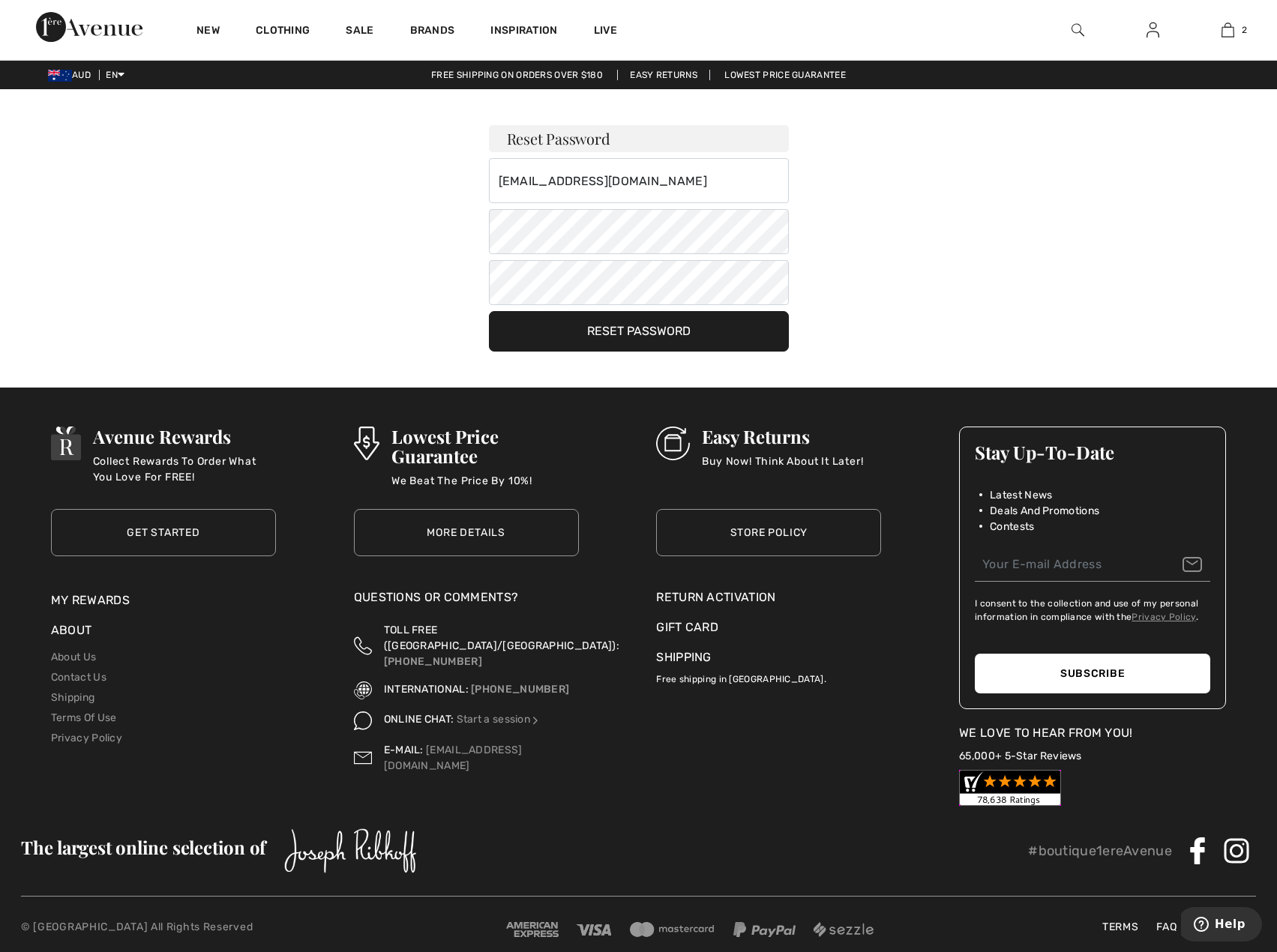
click at [681, 341] on button "Reset Password" at bounding box center [638, 331] width 300 height 41
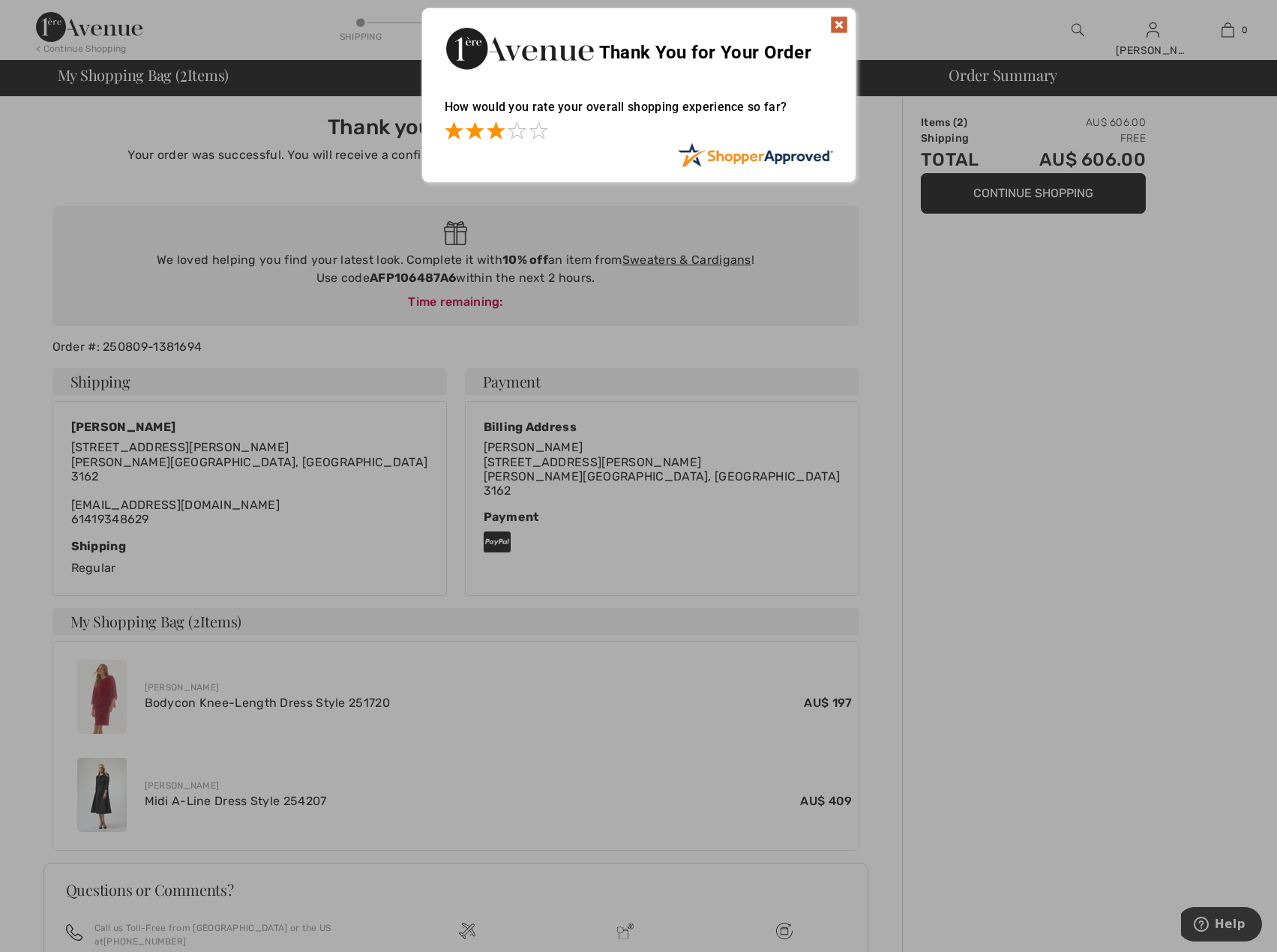
click at [491, 125] on span at bounding box center [496, 130] width 18 height 18
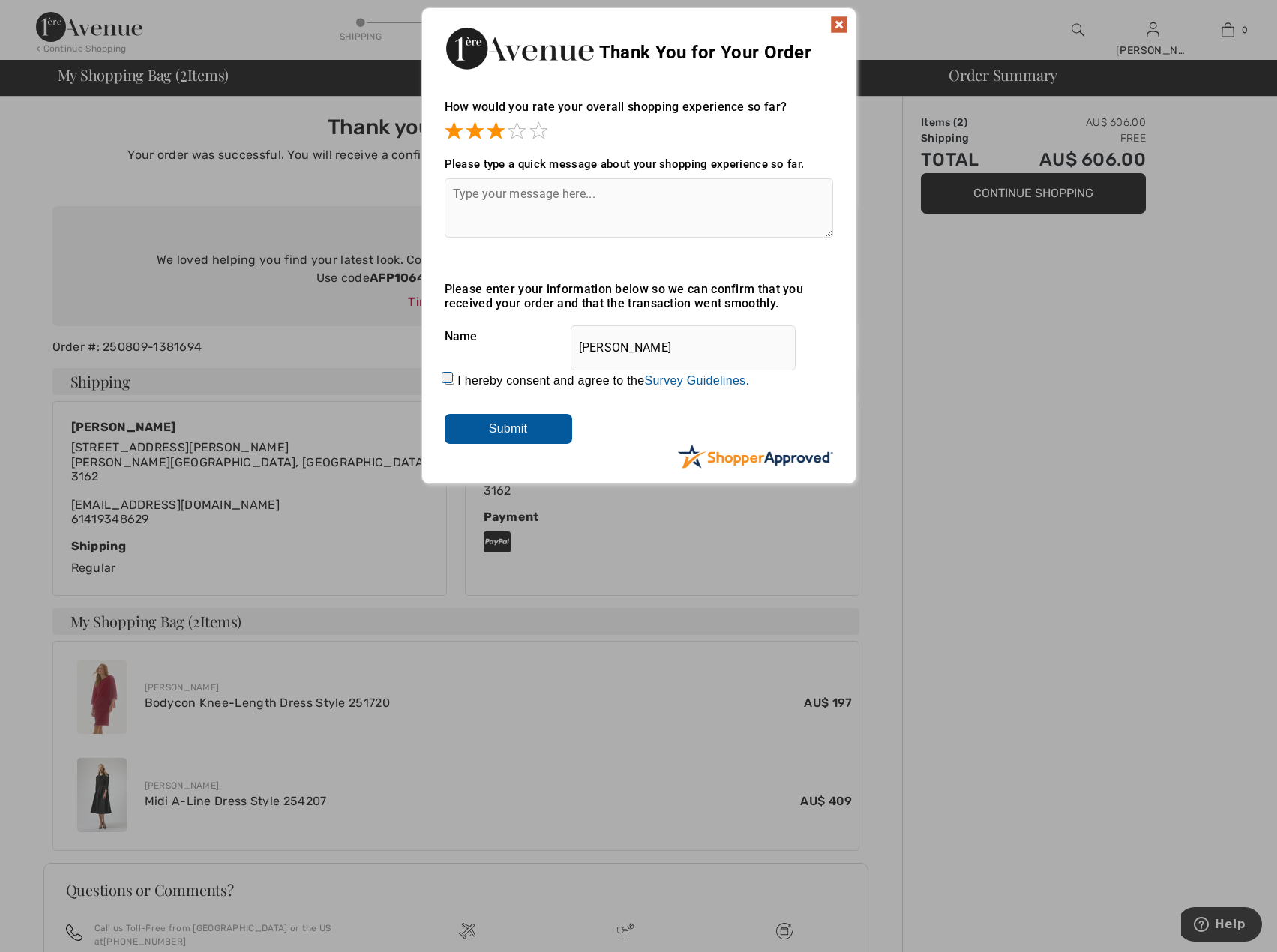
click at [529, 427] on input "Submit" at bounding box center [508, 429] width 127 height 30
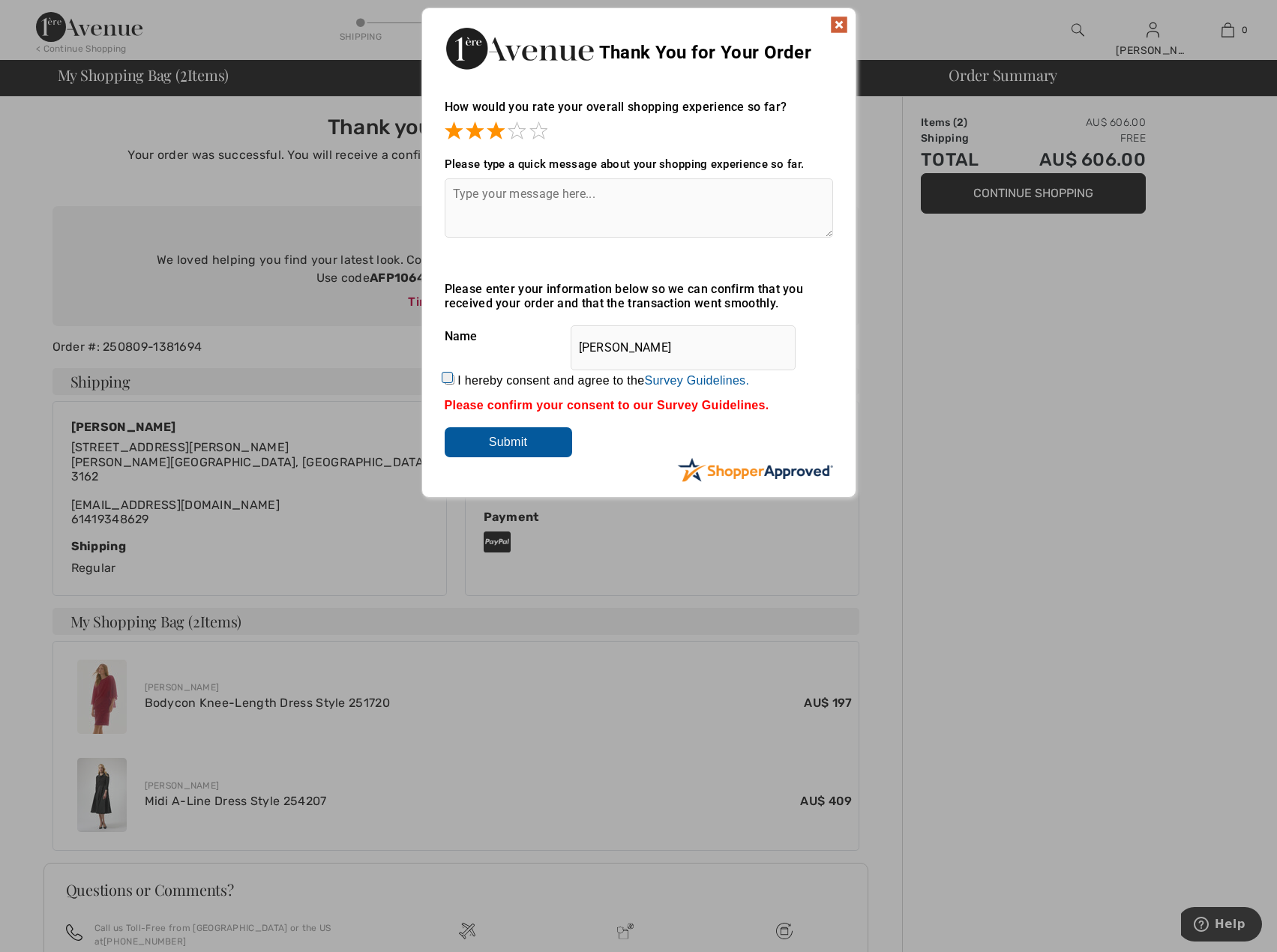
click at [450, 377] on input "I hereby consent and agree to the By submitting a review, you grant permission …" at bounding box center [449, 380] width 10 height 10
checkbox input "true"
drag, startPoint x: 531, startPoint y: 439, endPoint x: 629, endPoint y: 413, distance: 101.4
click at [534, 437] on input "Submit" at bounding box center [508, 442] width 127 height 30
